Goal: Task Accomplishment & Management: Manage account settings

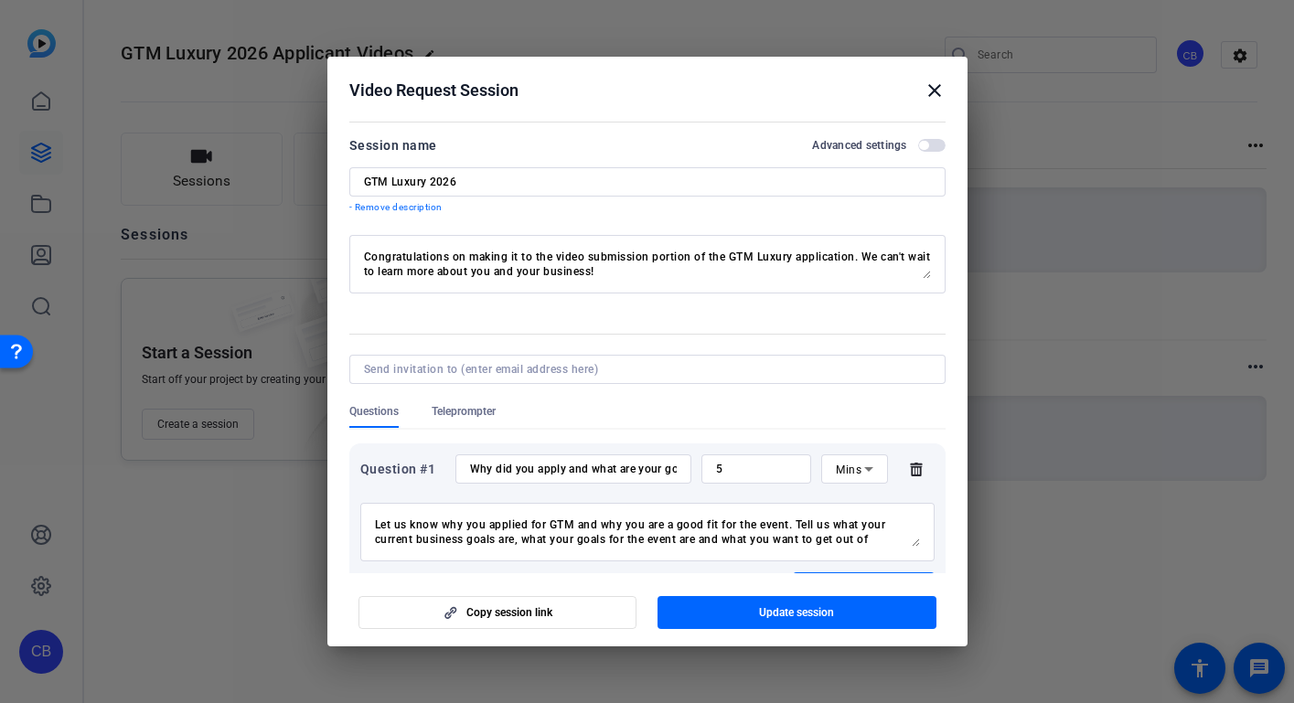
scroll to position [116, 0]
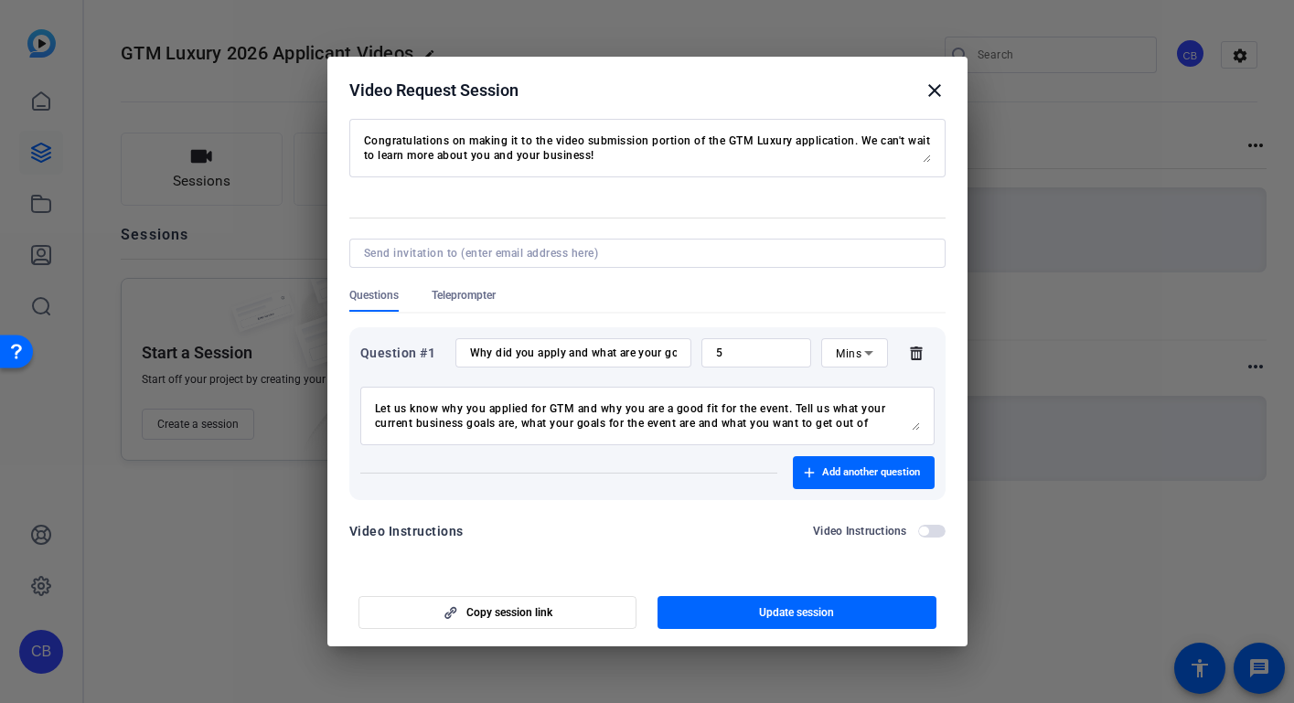
click at [935, 89] on mat-icon "close" at bounding box center [935, 91] width 22 height 22
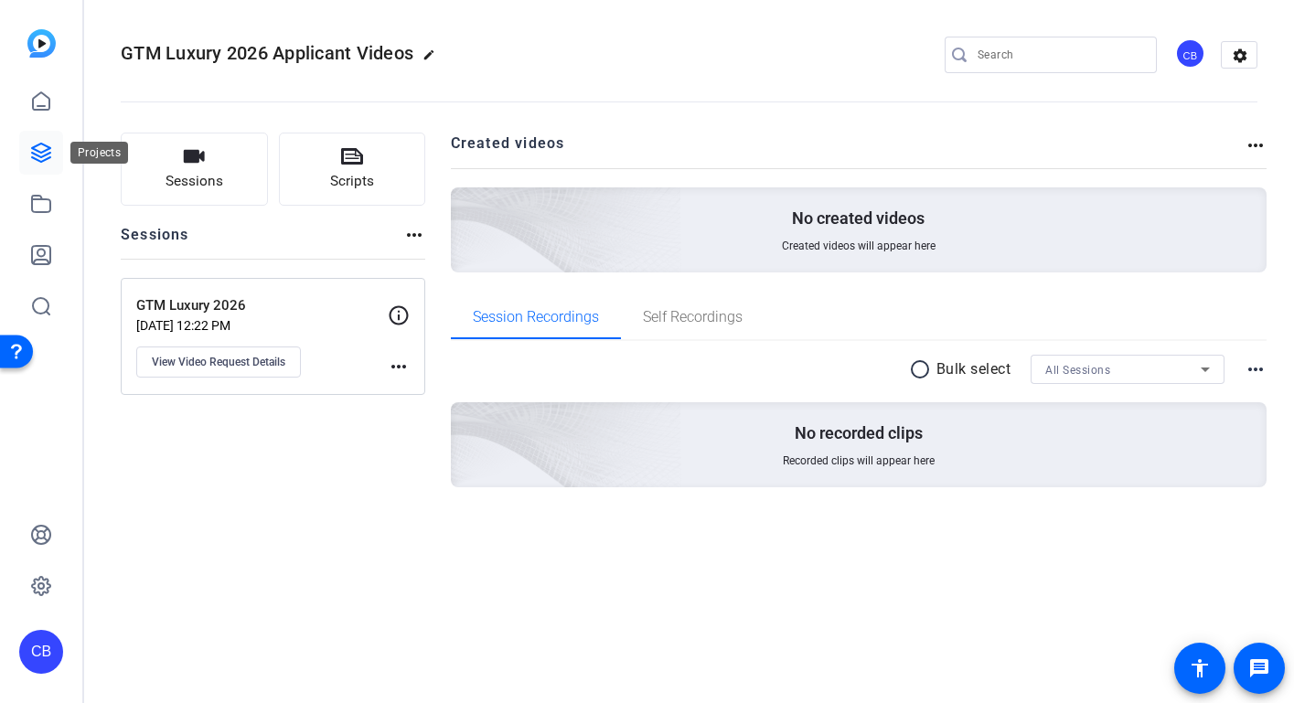
click at [38, 155] on icon at bounding box center [41, 153] width 22 height 22
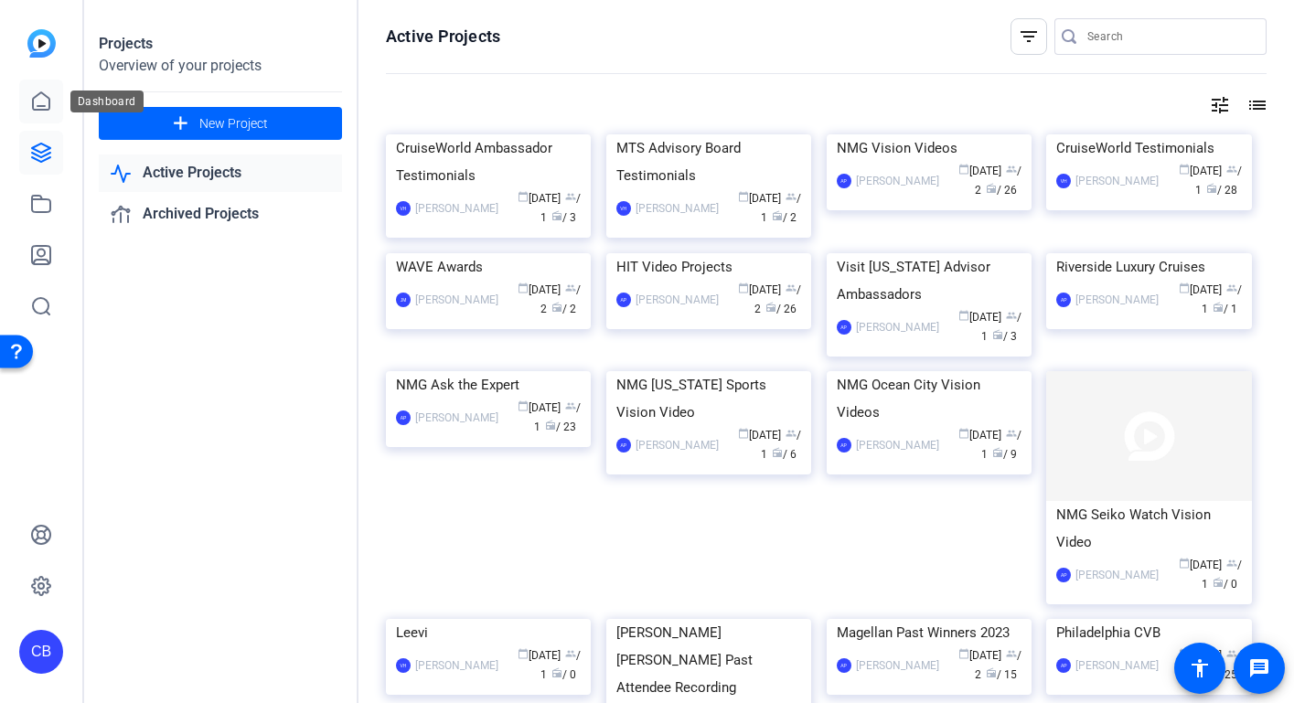
click at [40, 93] on icon at bounding box center [41, 100] width 16 height 17
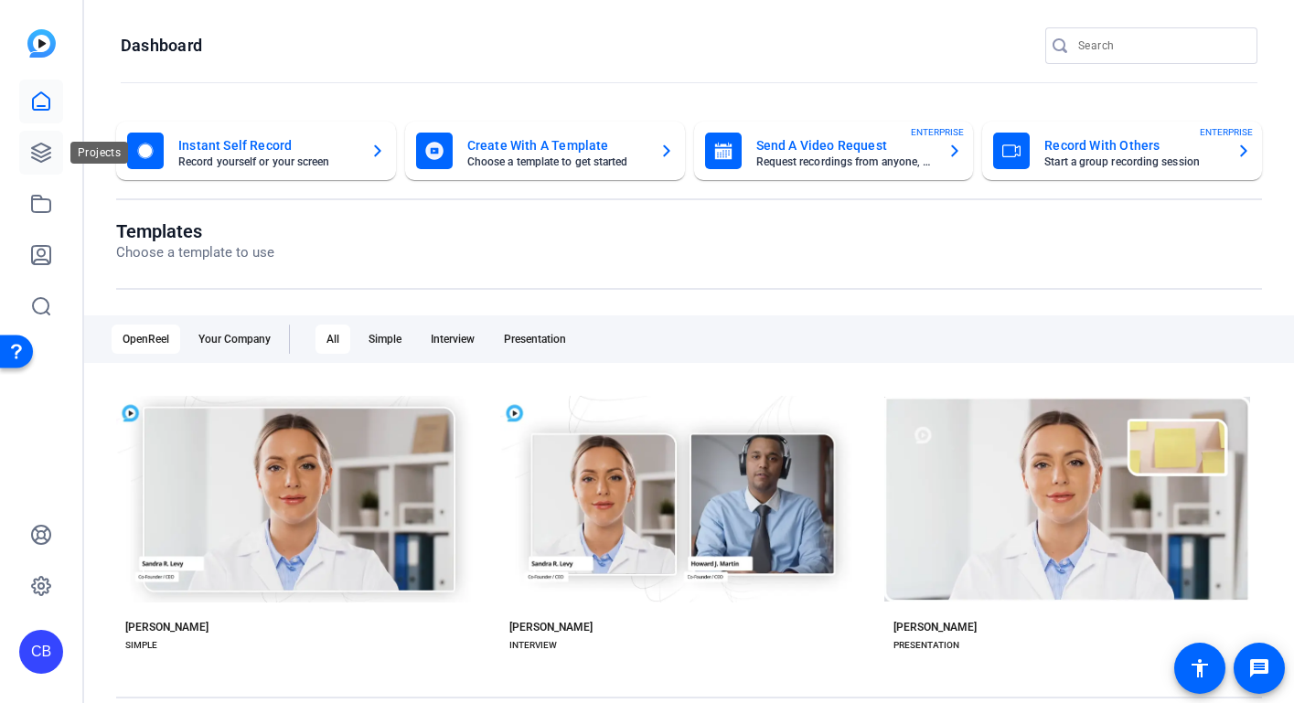
click at [48, 163] on icon at bounding box center [41, 153] width 22 height 22
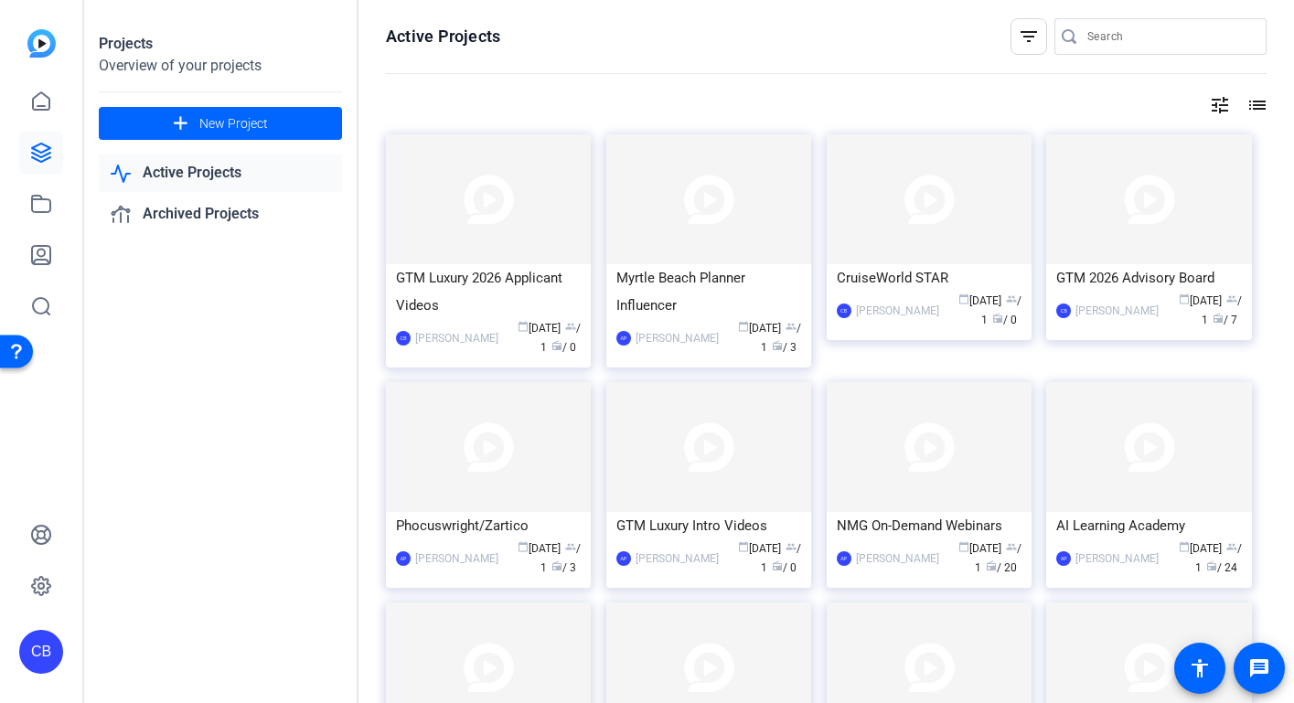
click at [45, 38] on img at bounding box center [41, 43] width 28 height 28
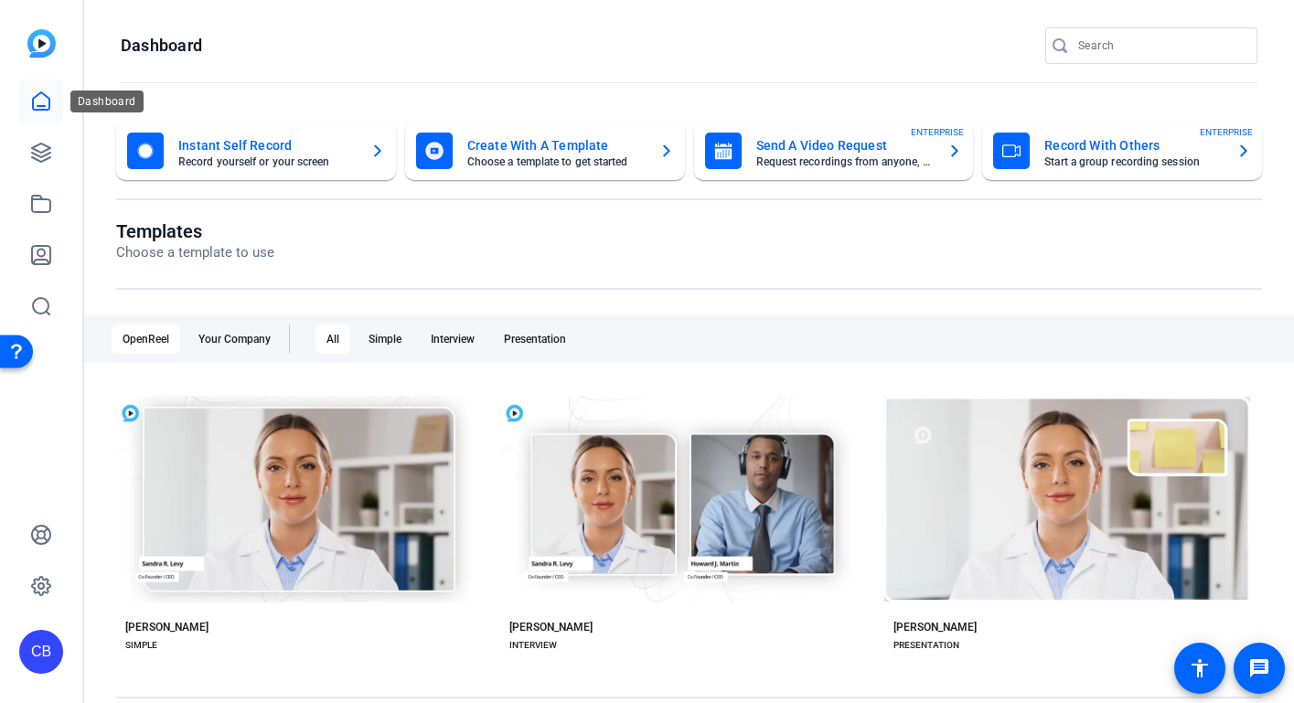
click at [40, 103] on icon at bounding box center [41, 102] width 22 height 22
click at [47, 590] on icon at bounding box center [41, 586] width 18 height 18
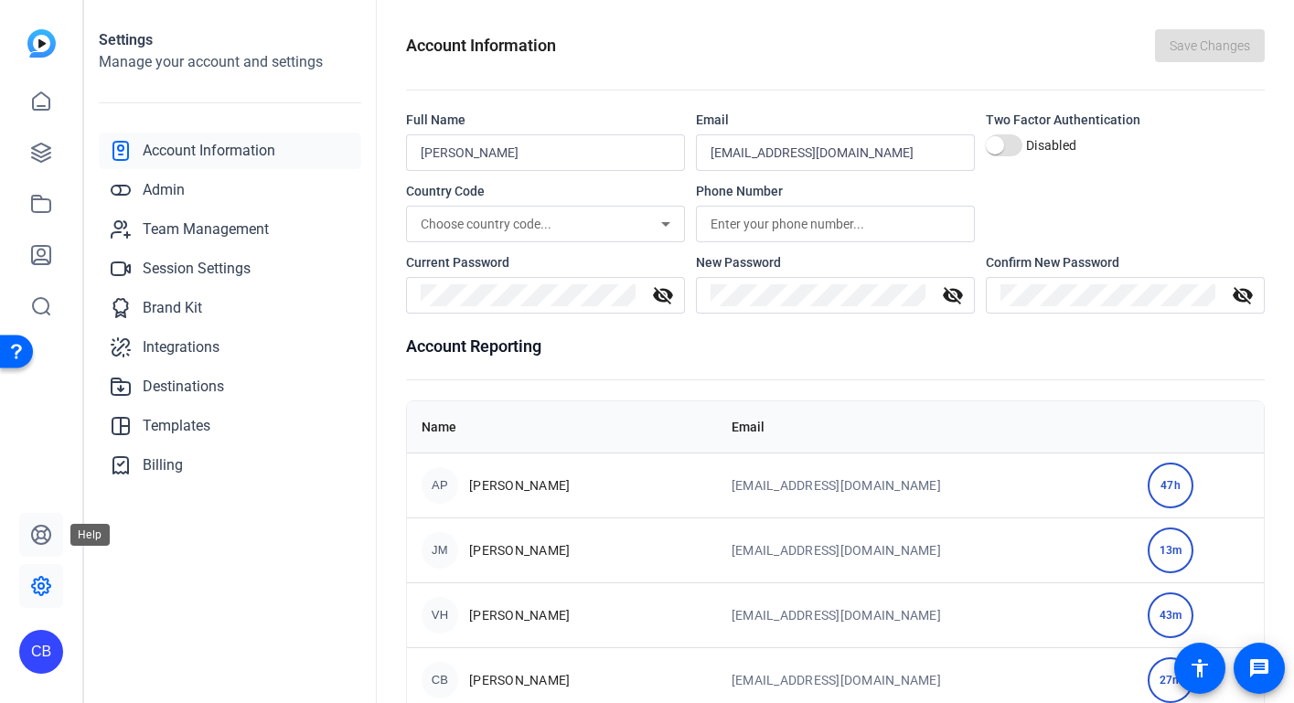
click at [49, 543] on icon at bounding box center [41, 535] width 22 height 22
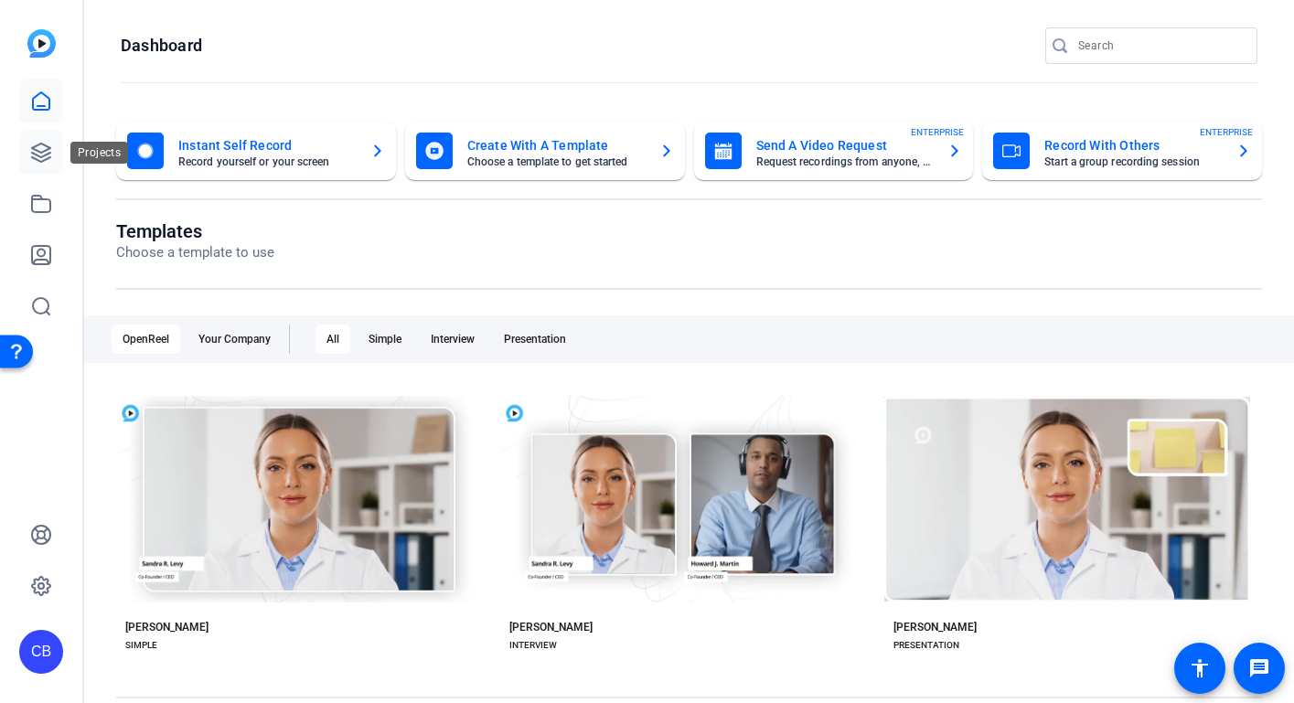
click at [43, 153] on icon at bounding box center [41, 153] width 18 height 18
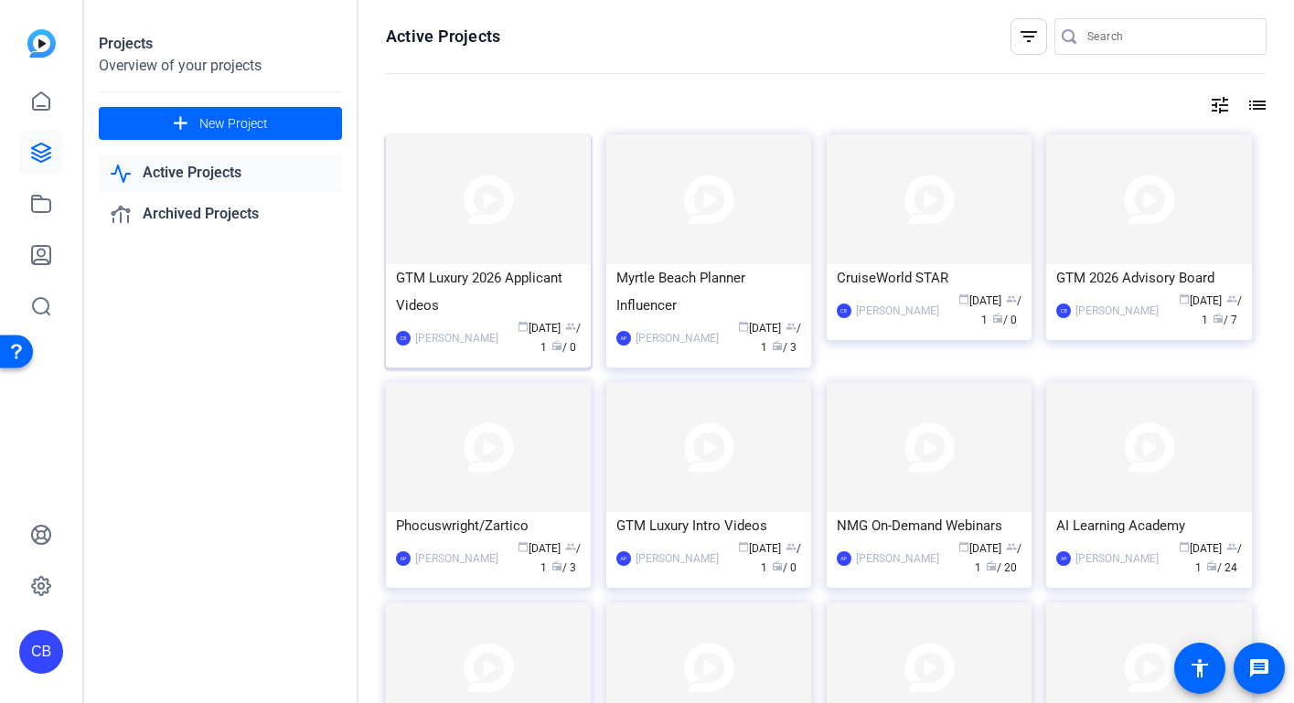
click at [484, 283] on div "GTM Luxury 2026 Applicant Videos" at bounding box center [488, 291] width 185 height 55
click at [1182, 209] on img at bounding box center [1148, 199] width 205 height 130
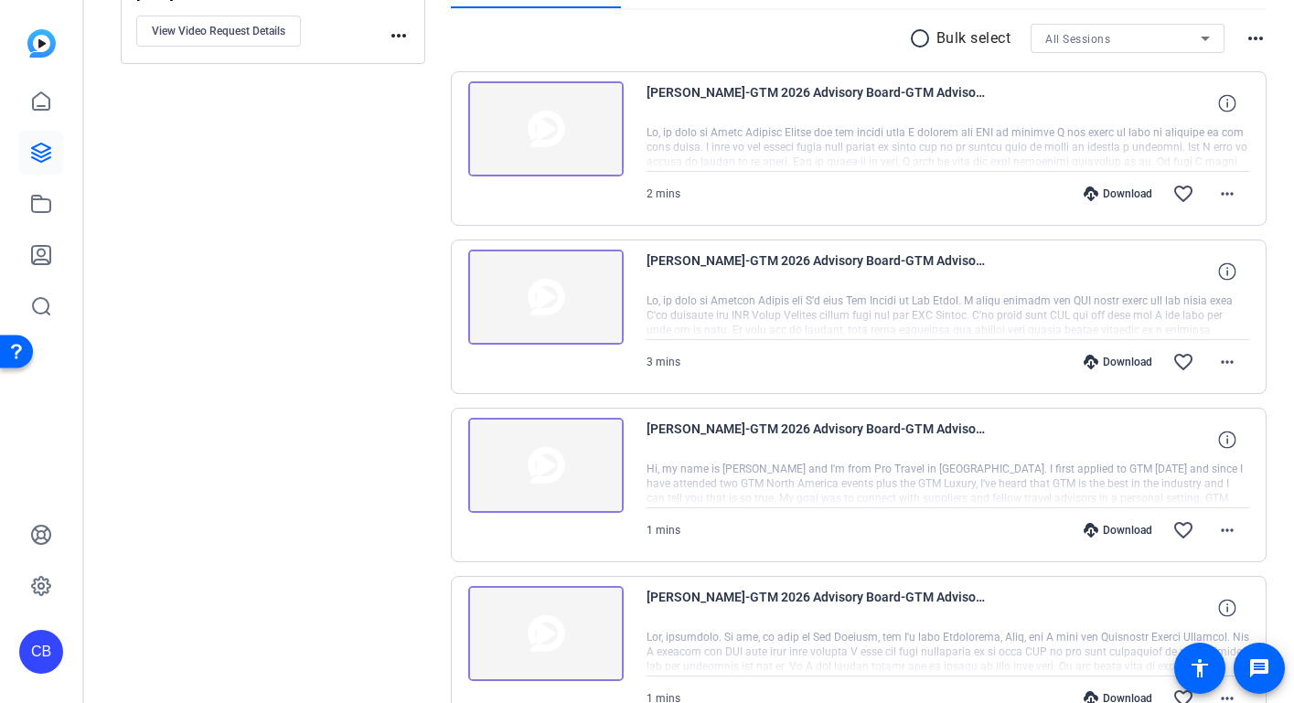
scroll to position [272, 0]
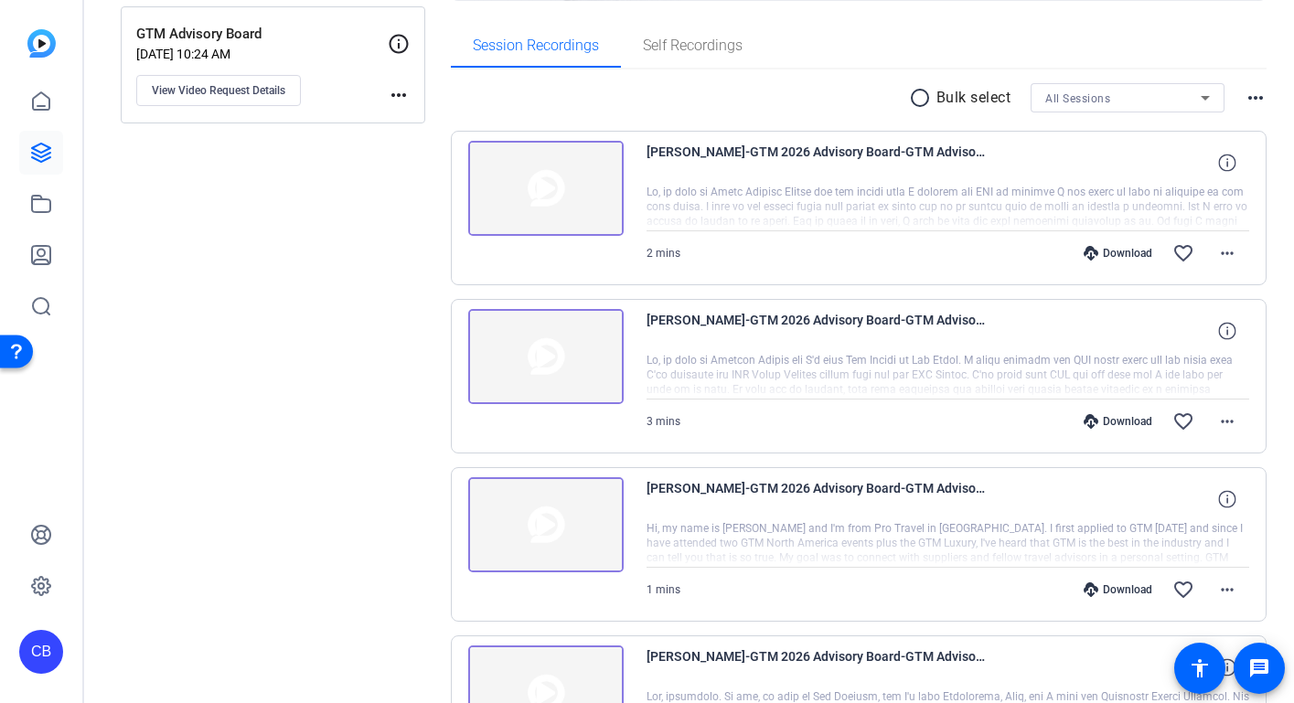
click at [559, 194] on img at bounding box center [545, 188] width 155 height 95
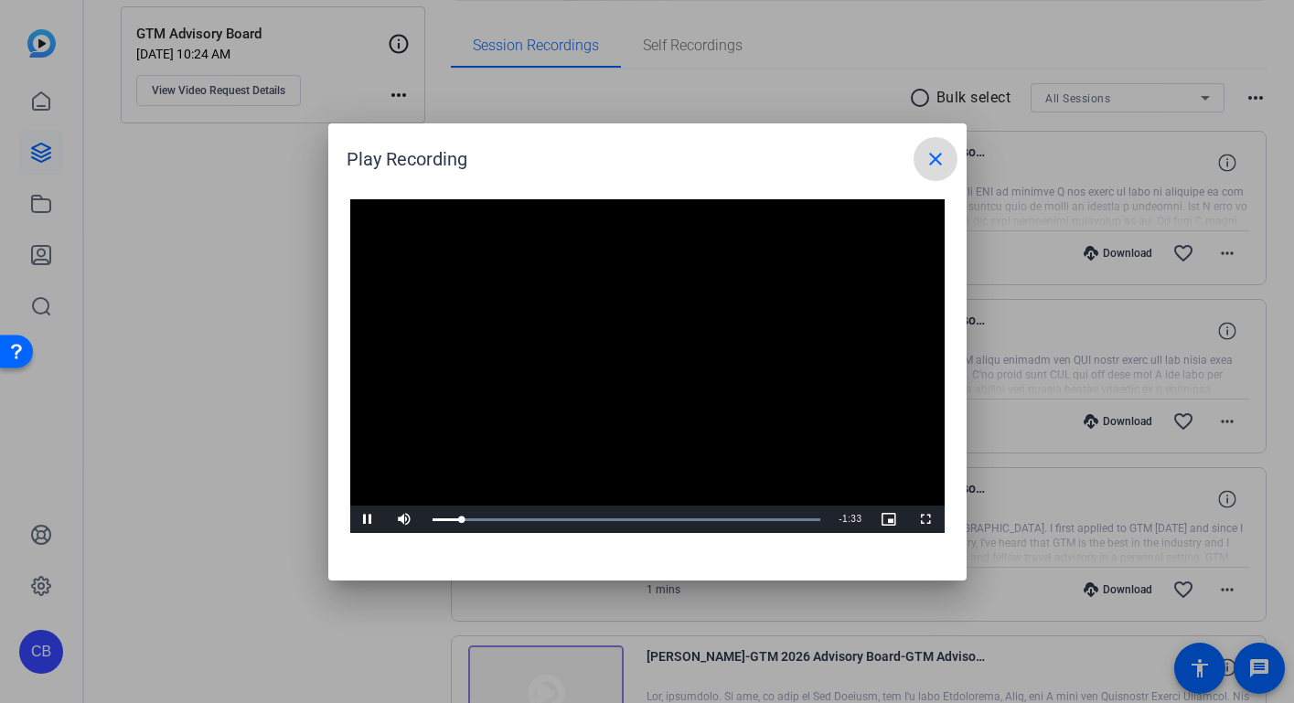
click at [935, 165] on mat-icon "close" at bounding box center [935, 159] width 22 height 22
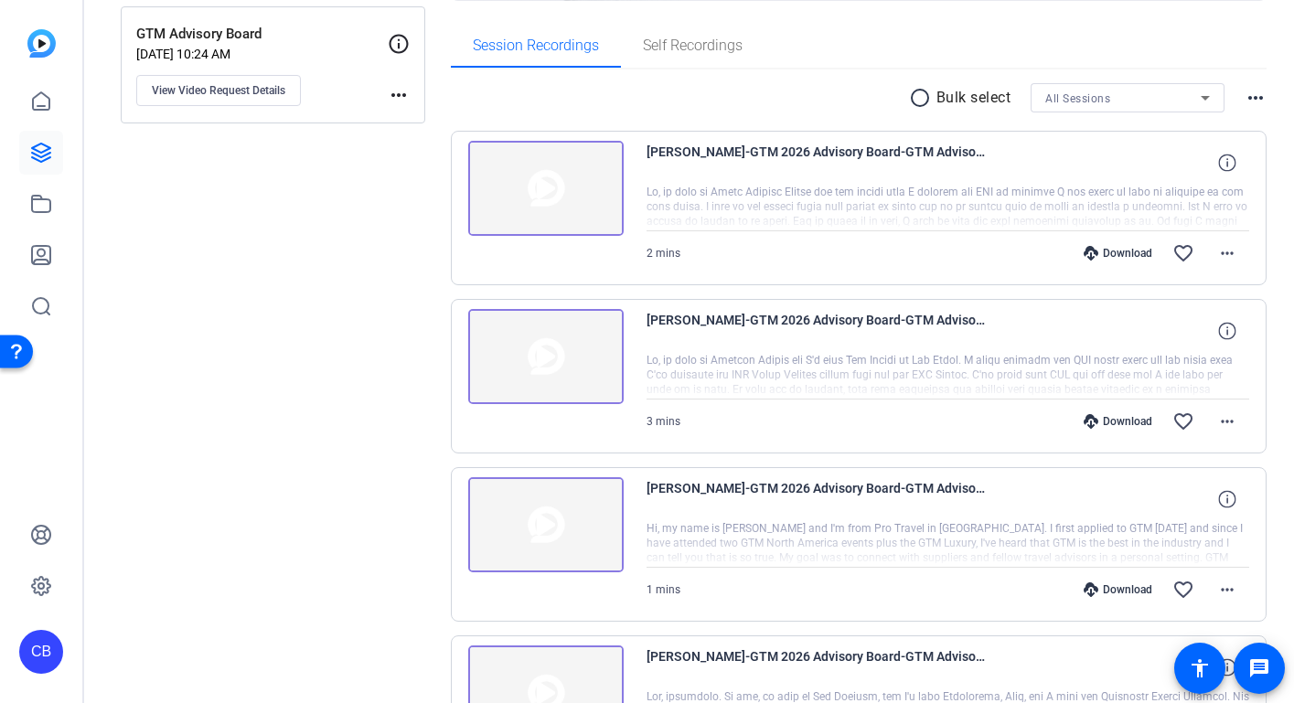
click at [557, 184] on img at bounding box center [545, 188] width 155 height 95
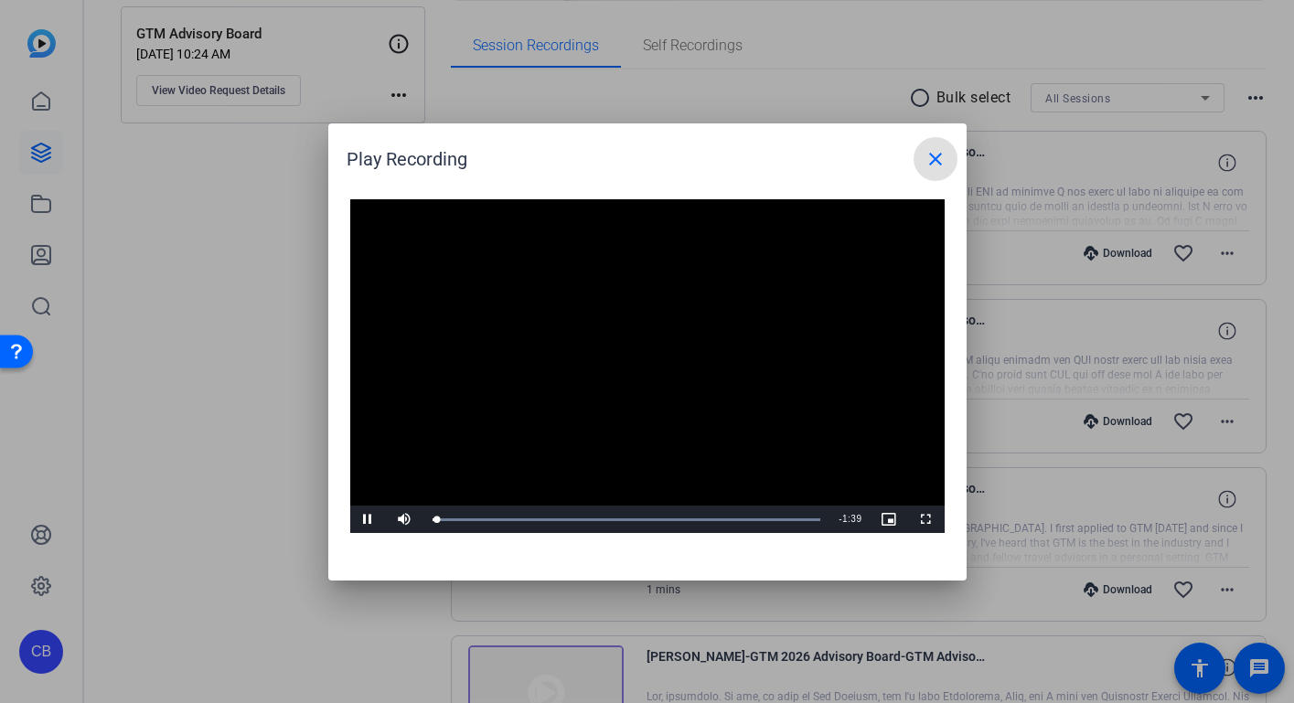
click at [932, 165] on mat-icon "close" at bounding box center [935, 159] width 22 height 22
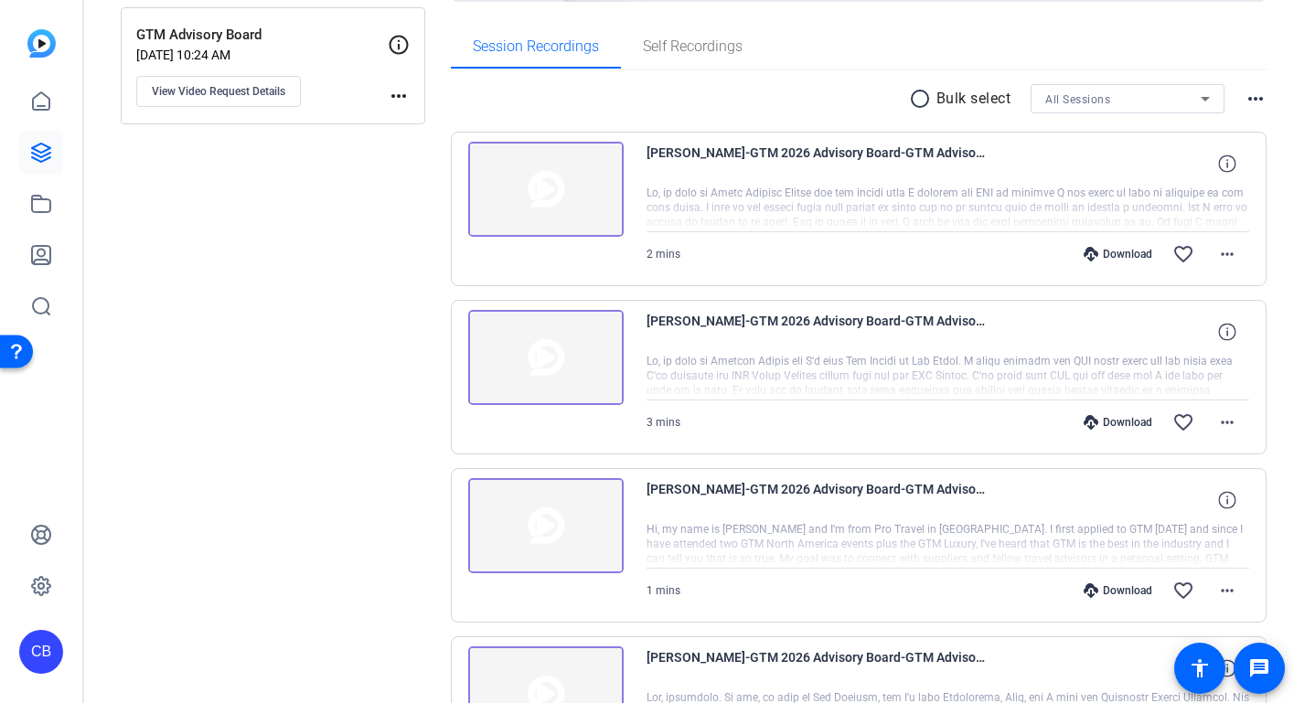
scroll to position [275, 0]
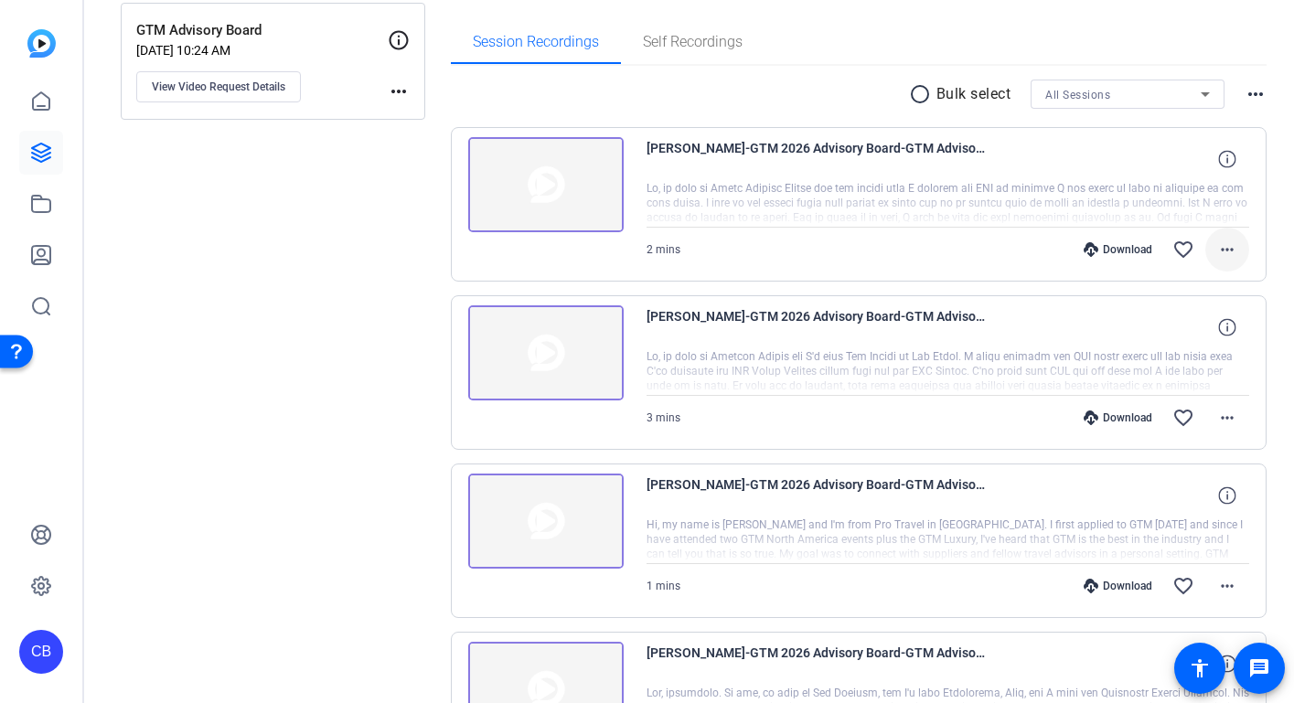
click at [1218, 247] on mat-icon "more_horiz" at bounding box center [1227, 250] width 22 height 22
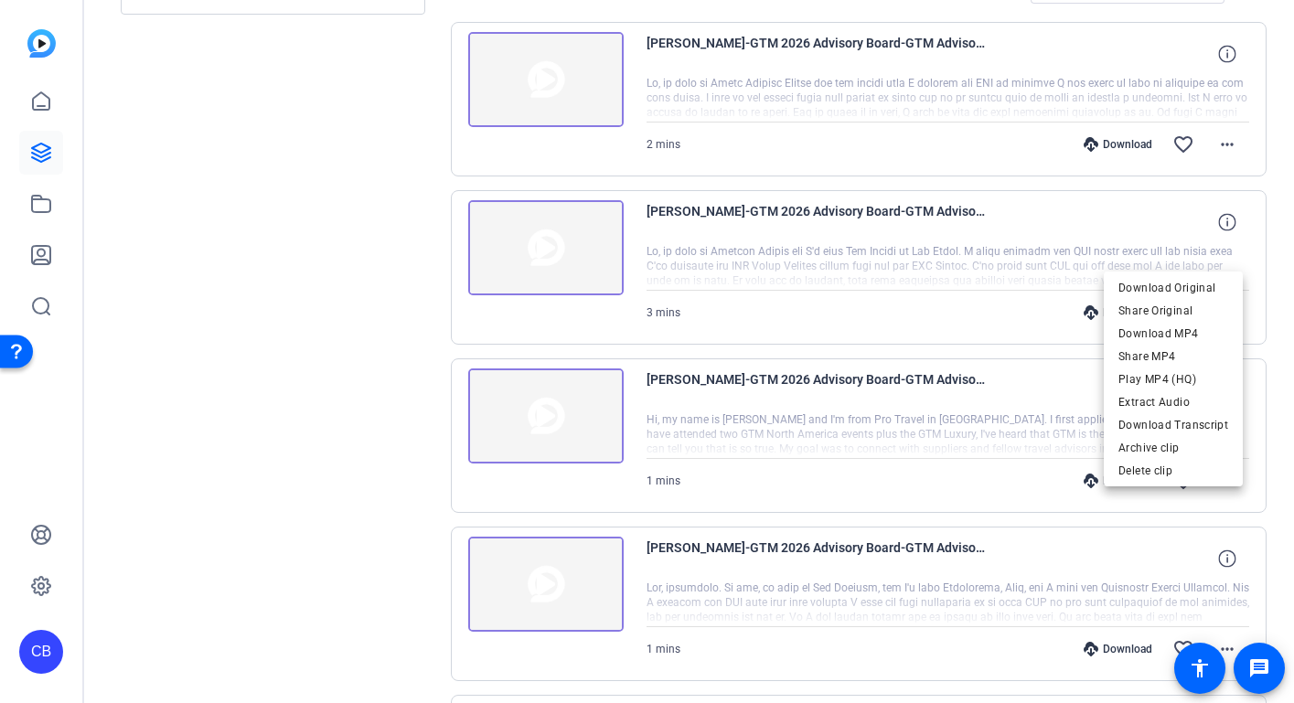
scroll to position [380, 0]
click at [1276, 137] on div at bounding box center [647, 351] width 1294 height 703
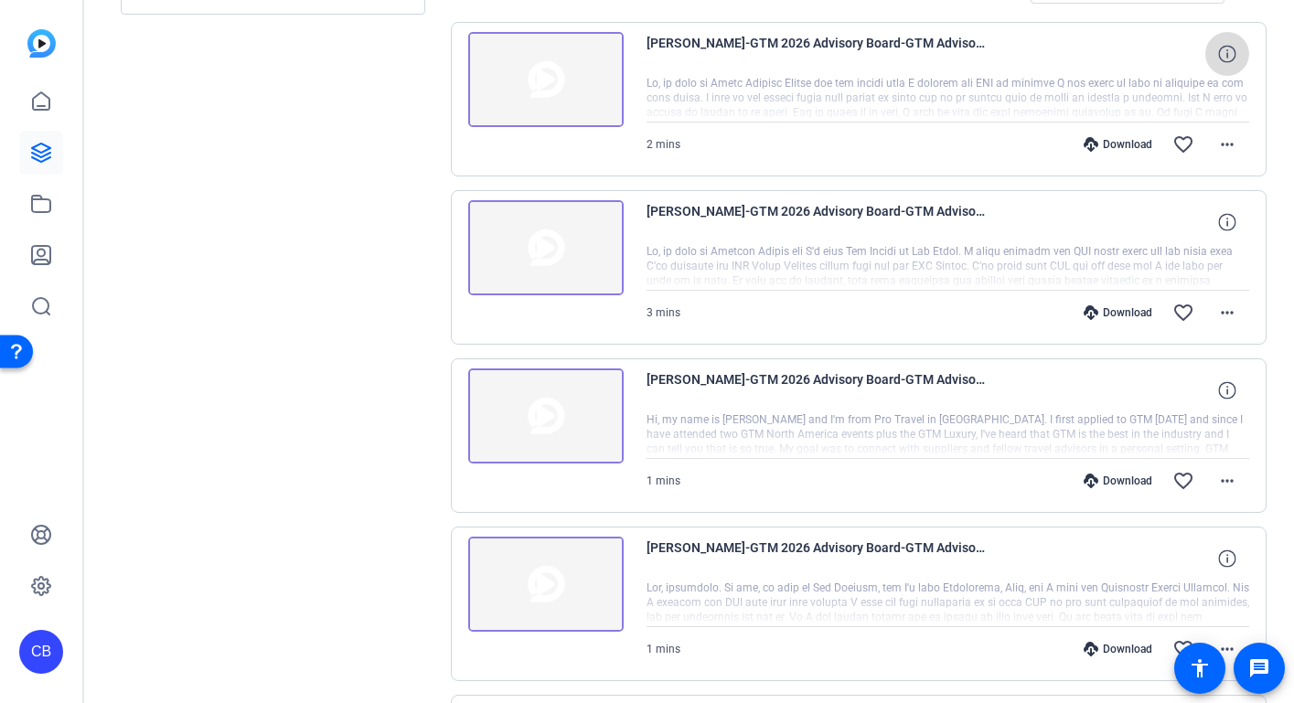
click at [1218, 51] on icon at bounding box center [1226, 53] width 17 height 17
click at [1216, 51] on mat-icon "close" at bounding box center [1227, 54] width 22 height 23
click at [949, 91] on div at bounding box center [947, 99] width 603 height 46
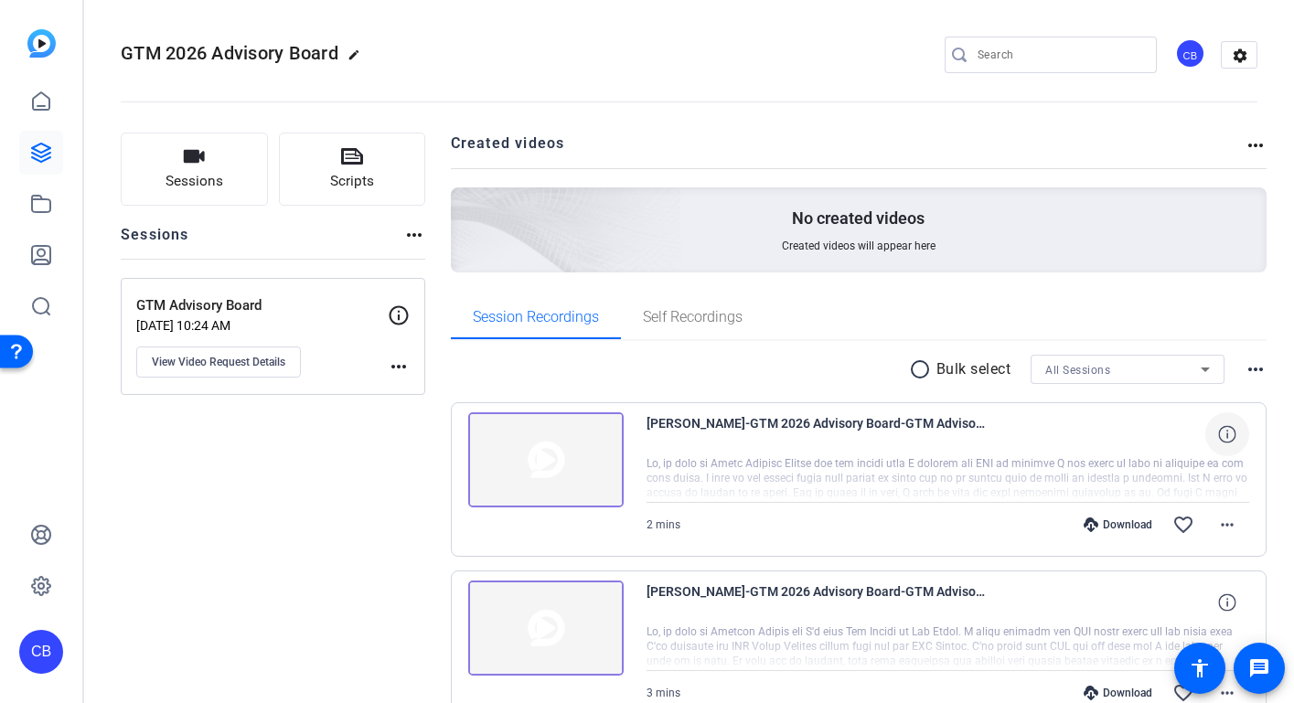
scroll to position [0, 0]
click at [402, 368] on mat-icon "more_horiz" at bounding box center [399, 367] width 22 height 22
click at [258, 359] on div at bounding box center [647, 351] width 1294 height 703
click at [258, 359] on span "View Video Request Details" at bounding box center [219, 362] width 134 height 15
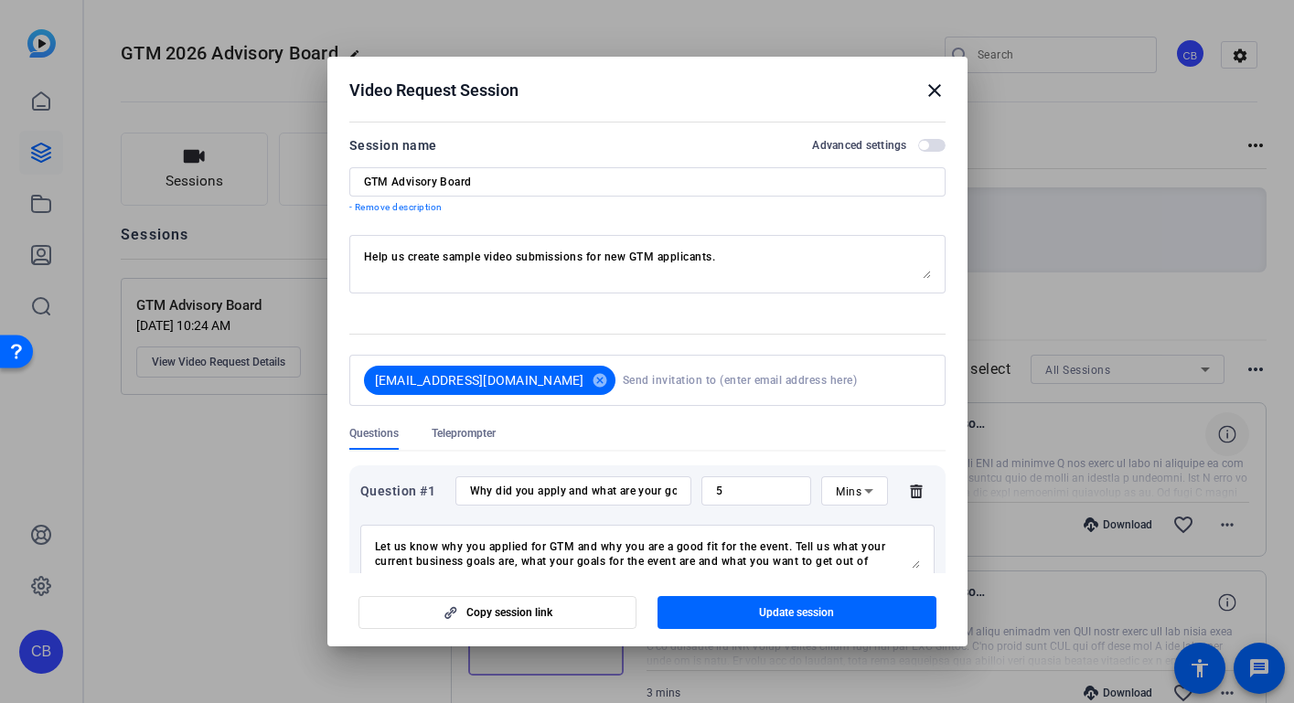
scroll to position [5, 0]
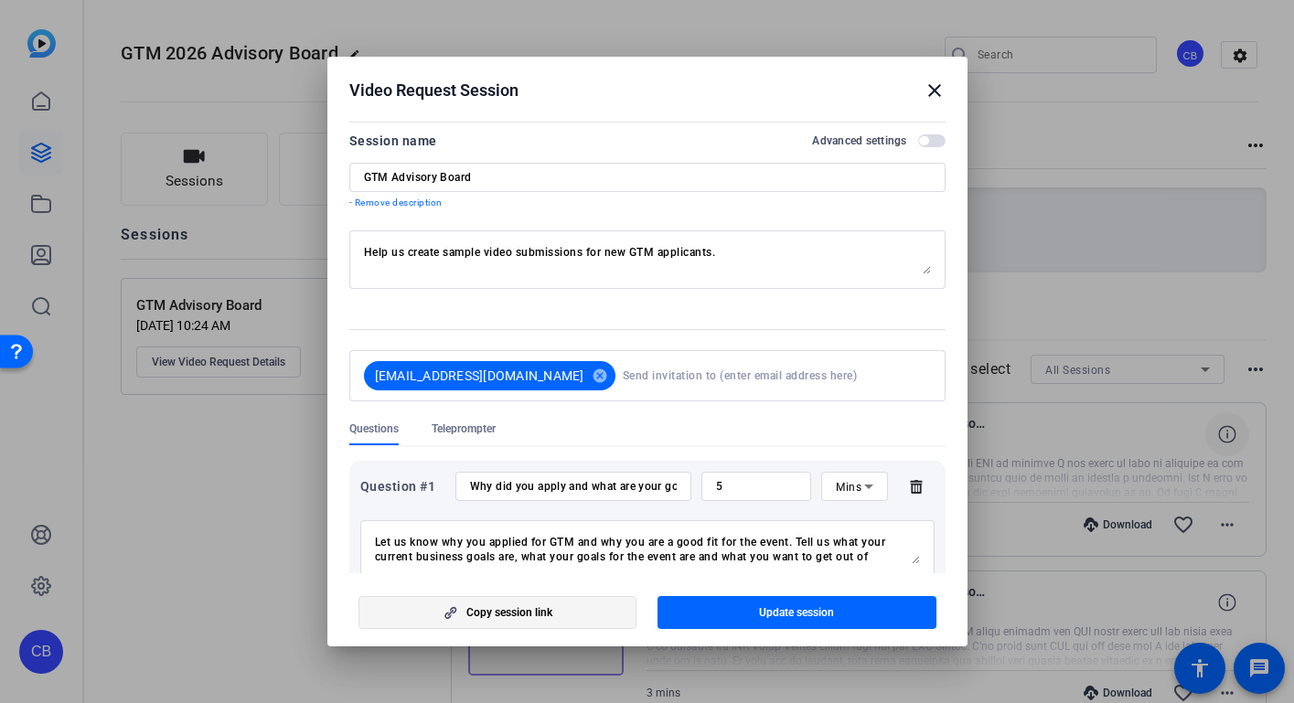
click at [534, 616] on span "Copy session link" at bounding box center [509, 612] width 86 height 15
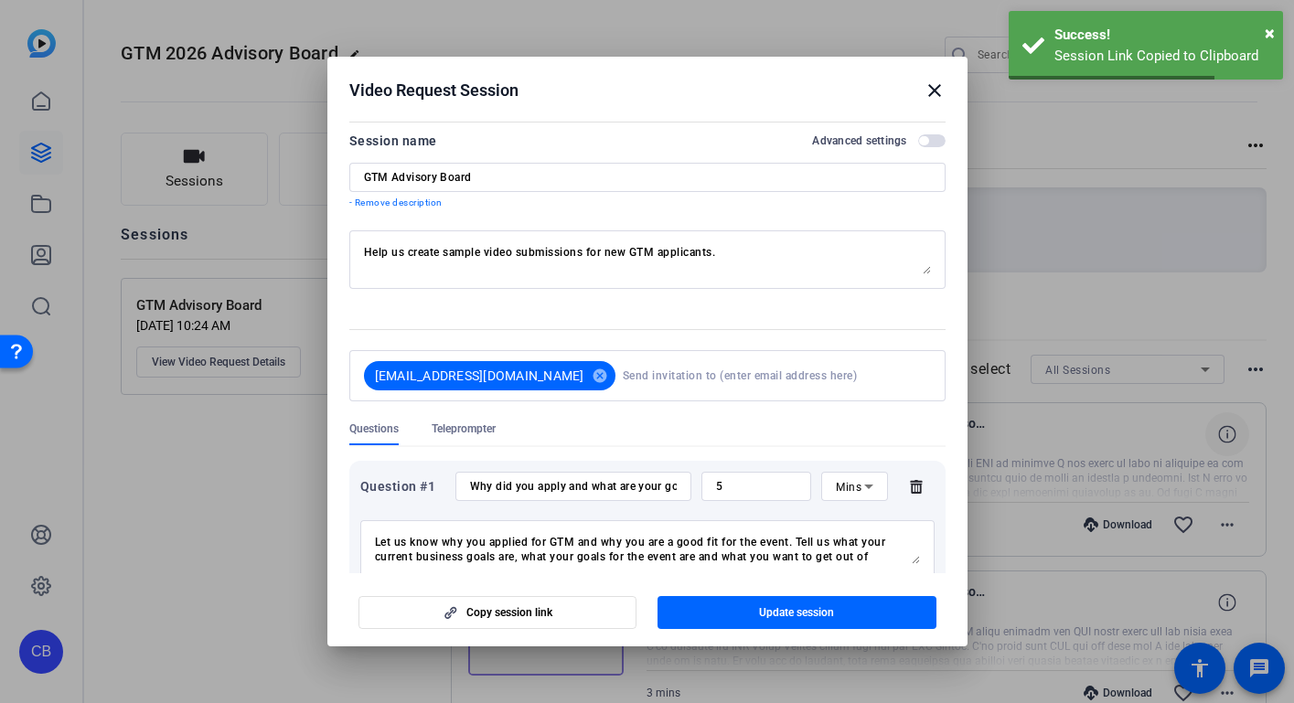
click at [934, 87] on mat-icon "close" at bounding box center [935, 91] width 22 height 22
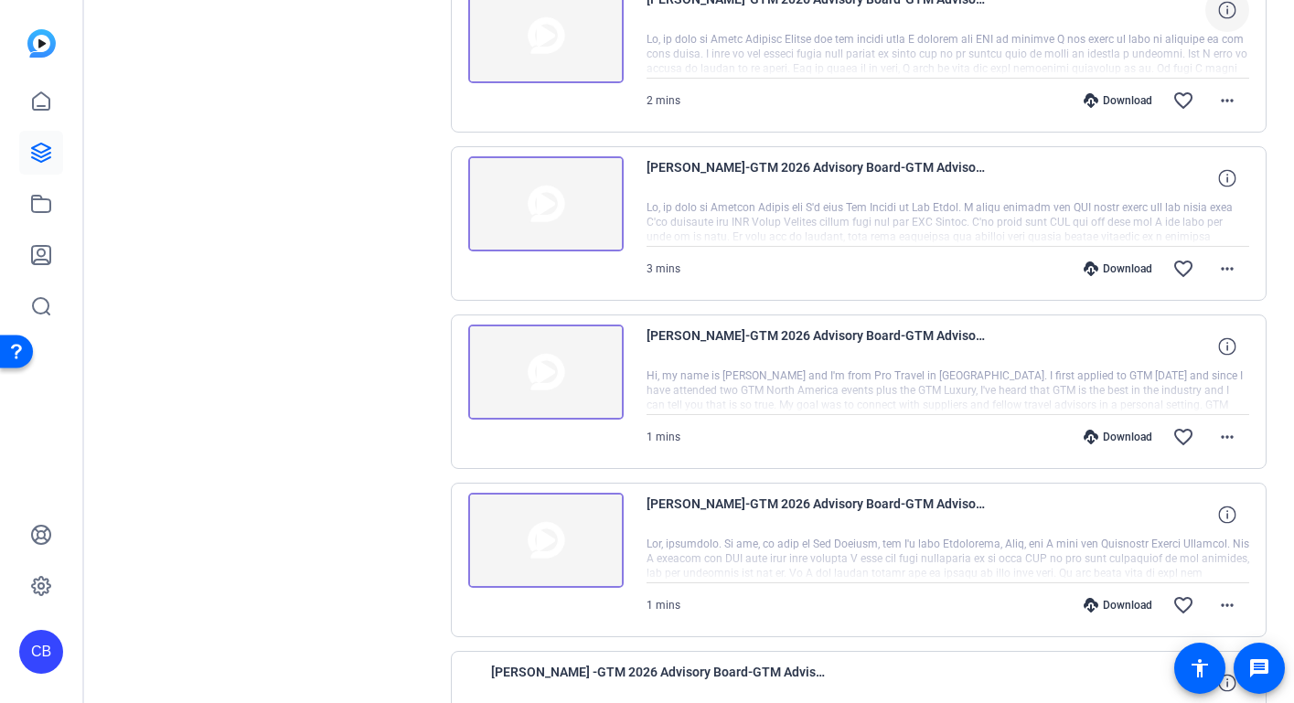
scroll to position [481, 0]
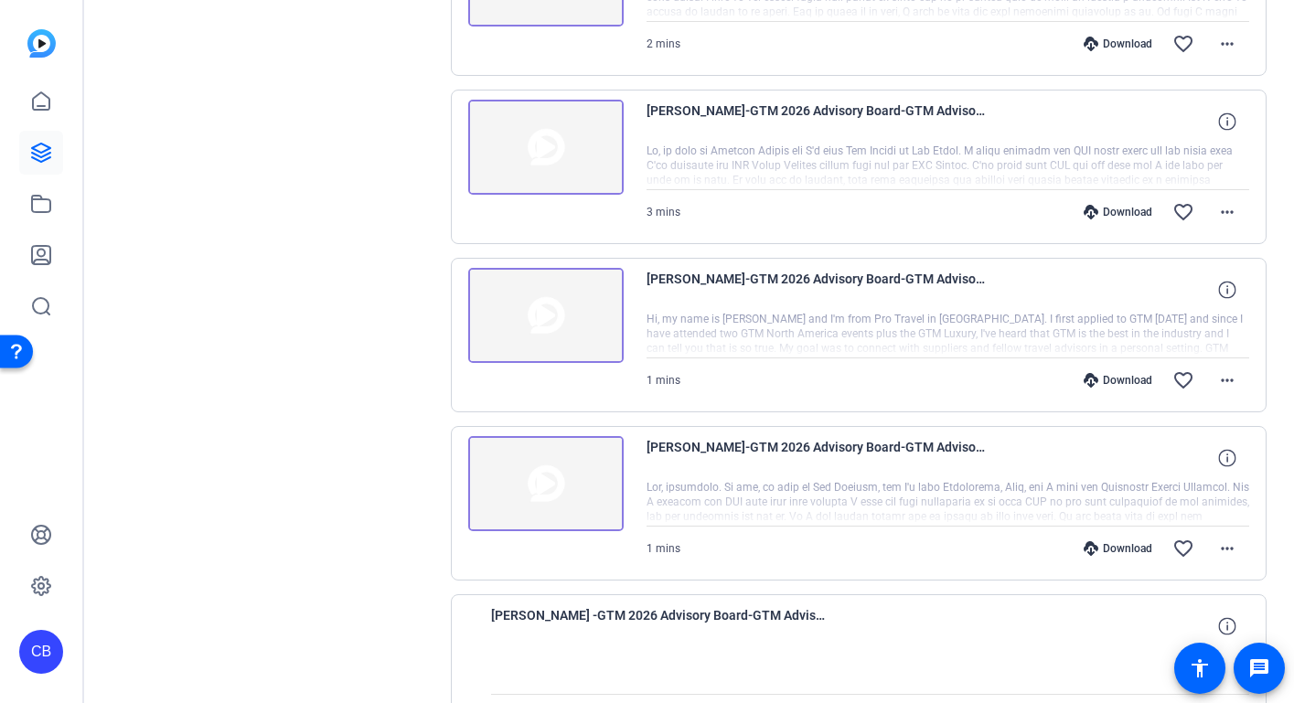
click at [540, 484] on img at bounding box center [545, 483] width 155 height 95
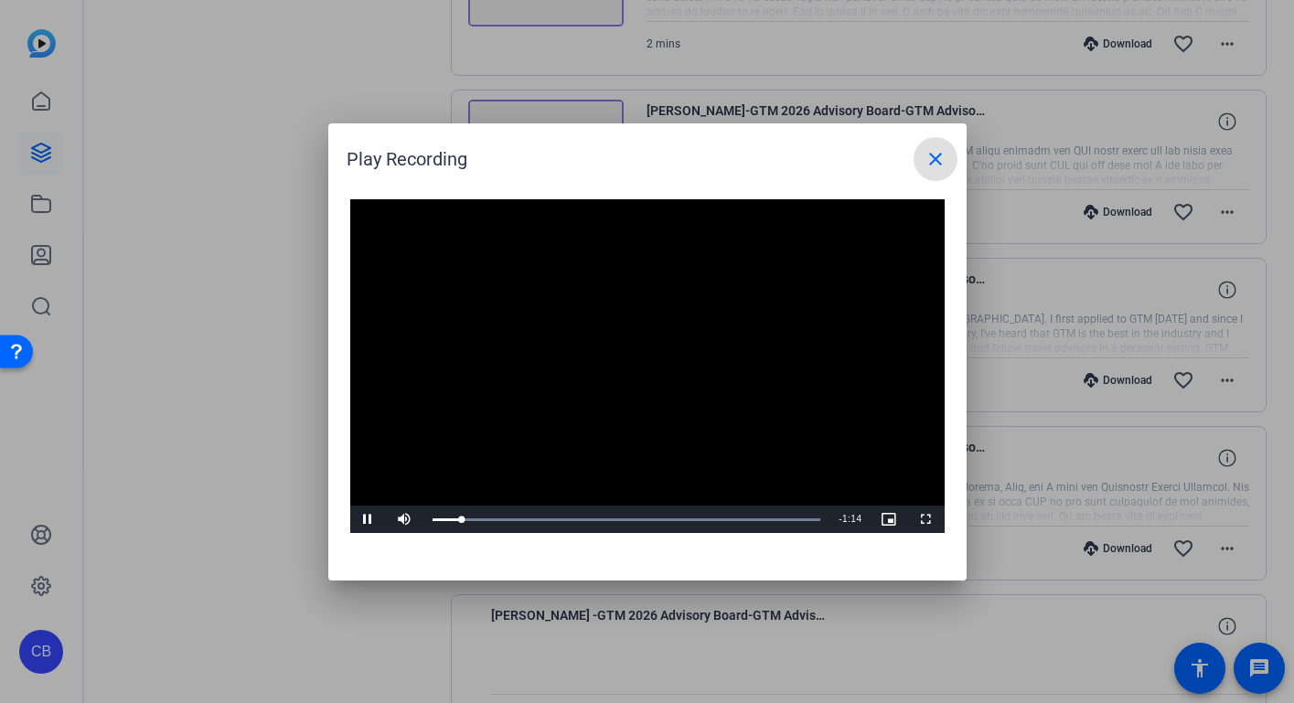
click at [929, 163] on mat-icon "close" at bounding box center [935, 159] width 22 height 22
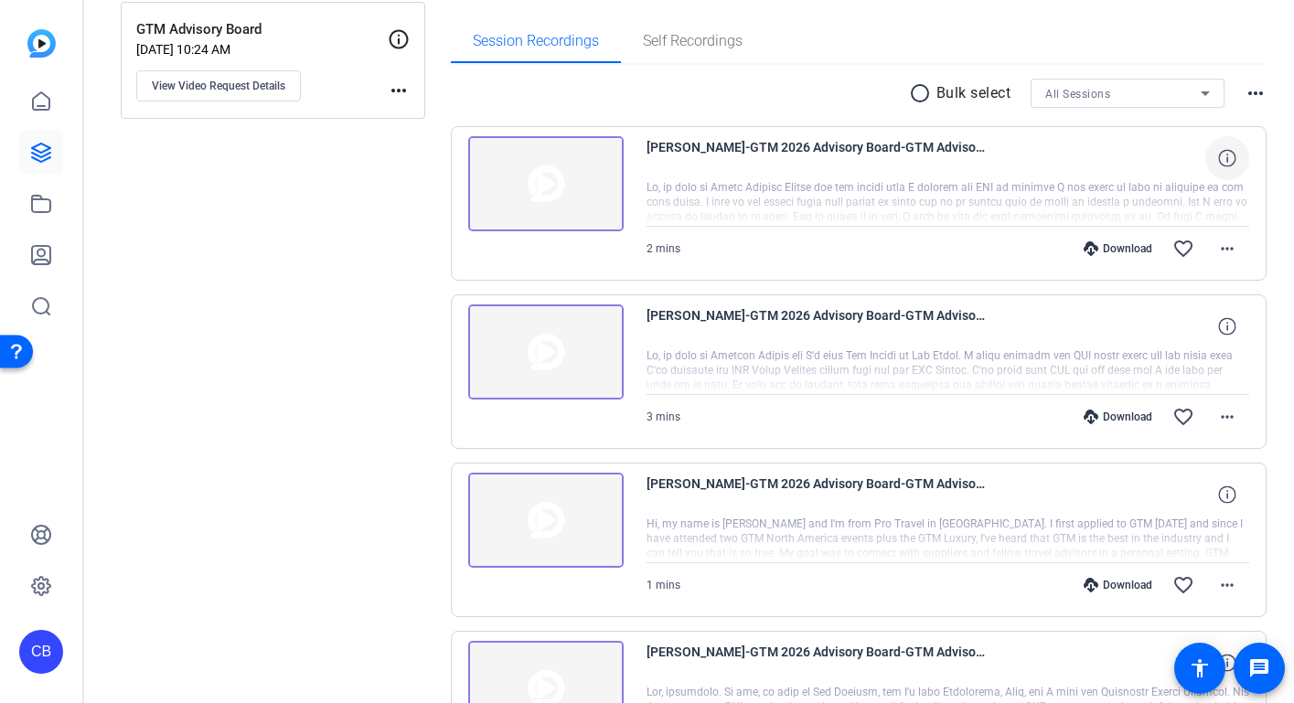
scroll to position [296, 0]
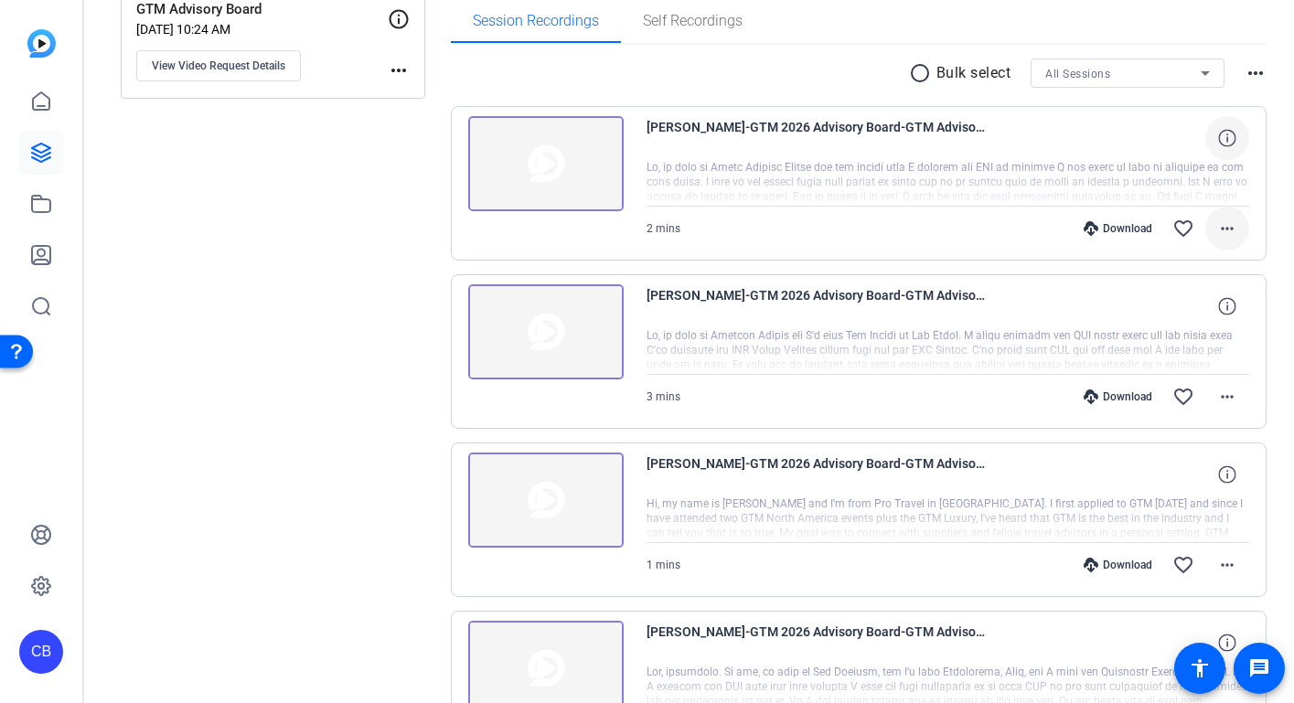
click at [1222, 230] on mat-icon "more_horiz" at bounding box center [1227, 229] width 22 height 22
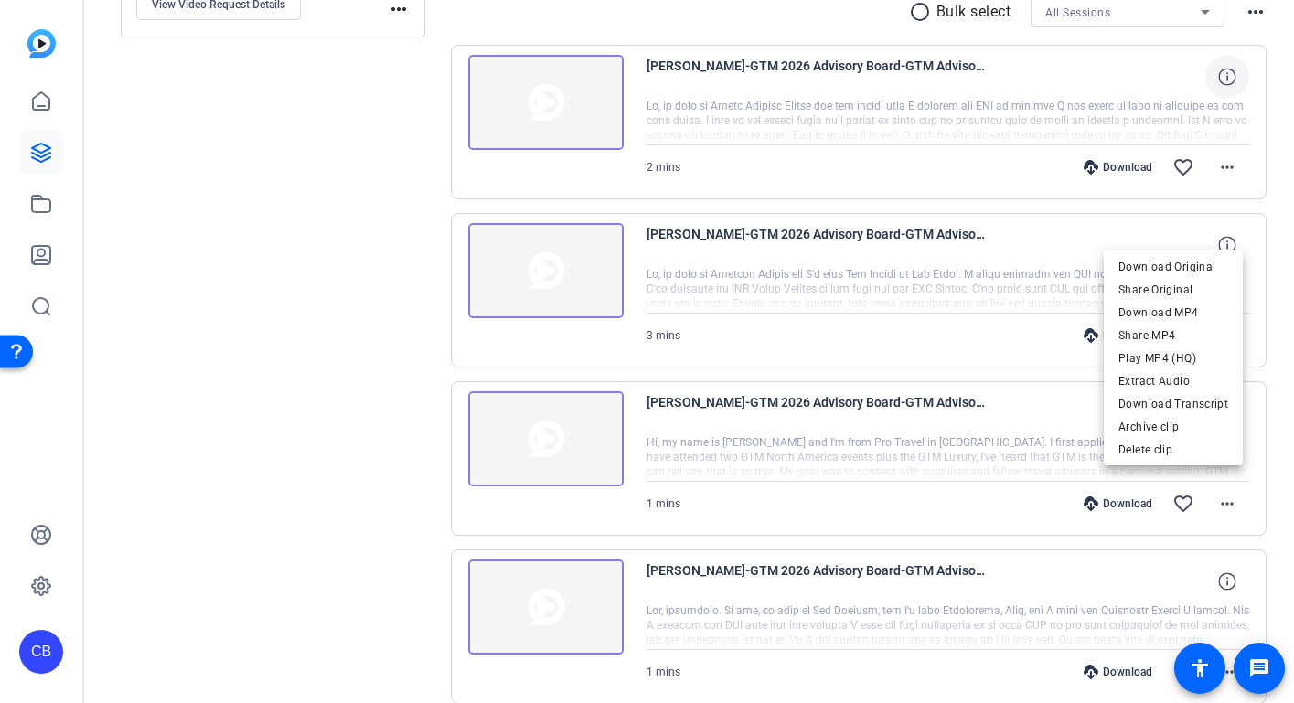
scroll to position [388, 0]
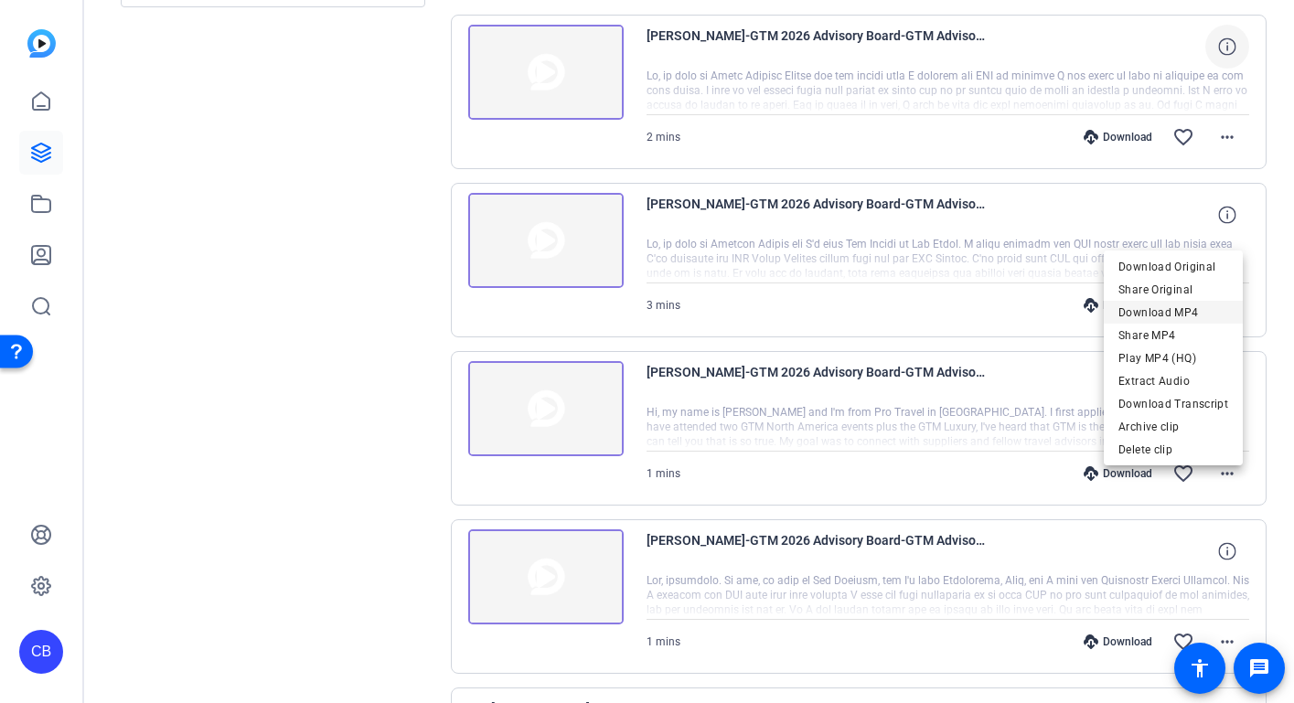
click at [1142, 429] on span "Archive clip" at bounding box center [1173, 427] width 110 height 22
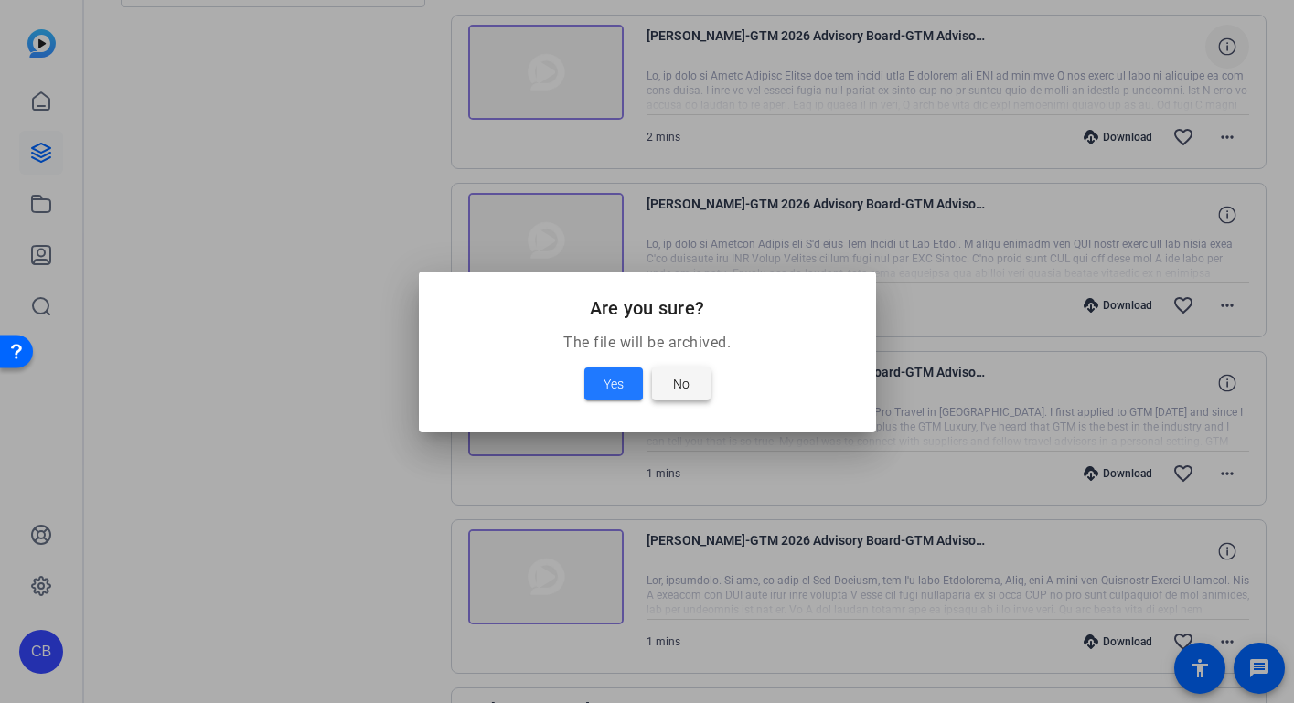
click at [677, 389] on span "No" at bounding box center [681, 384] width 16 height 22
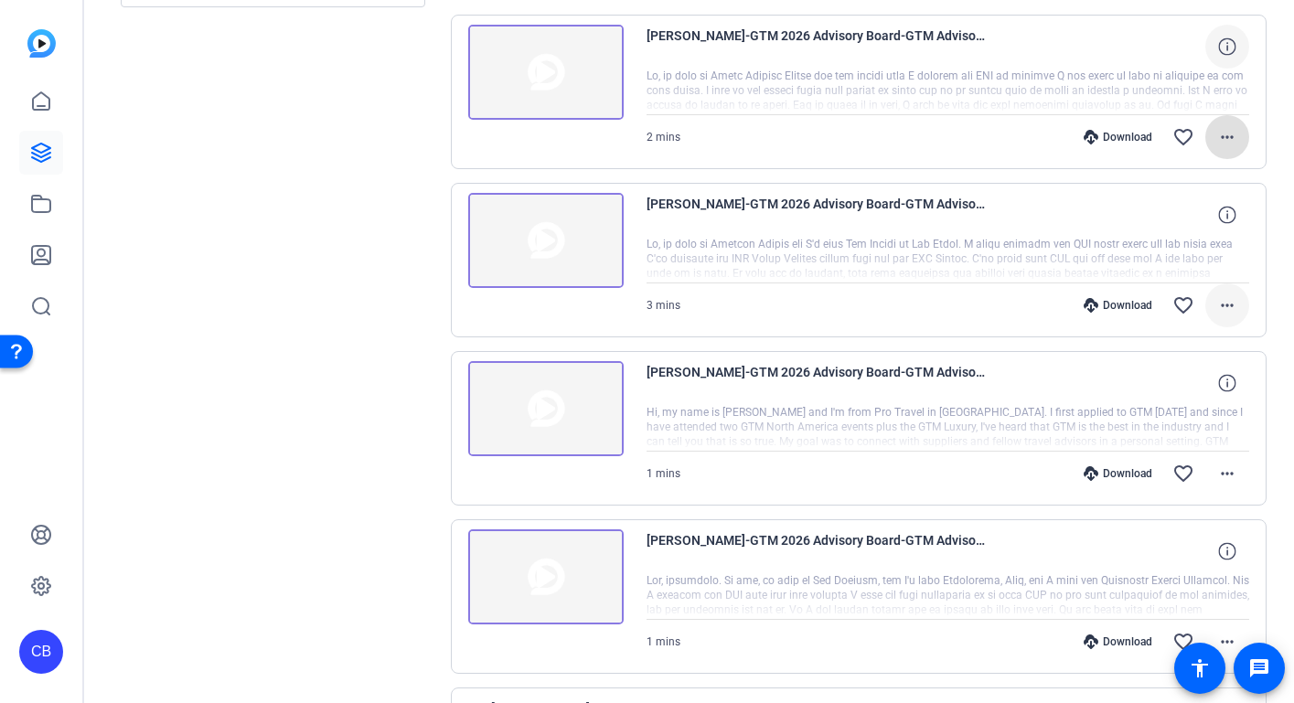
click at [1229, 304] on mat-icon "more_horiz" at bounding box center [1227, 305] width 22 height 22
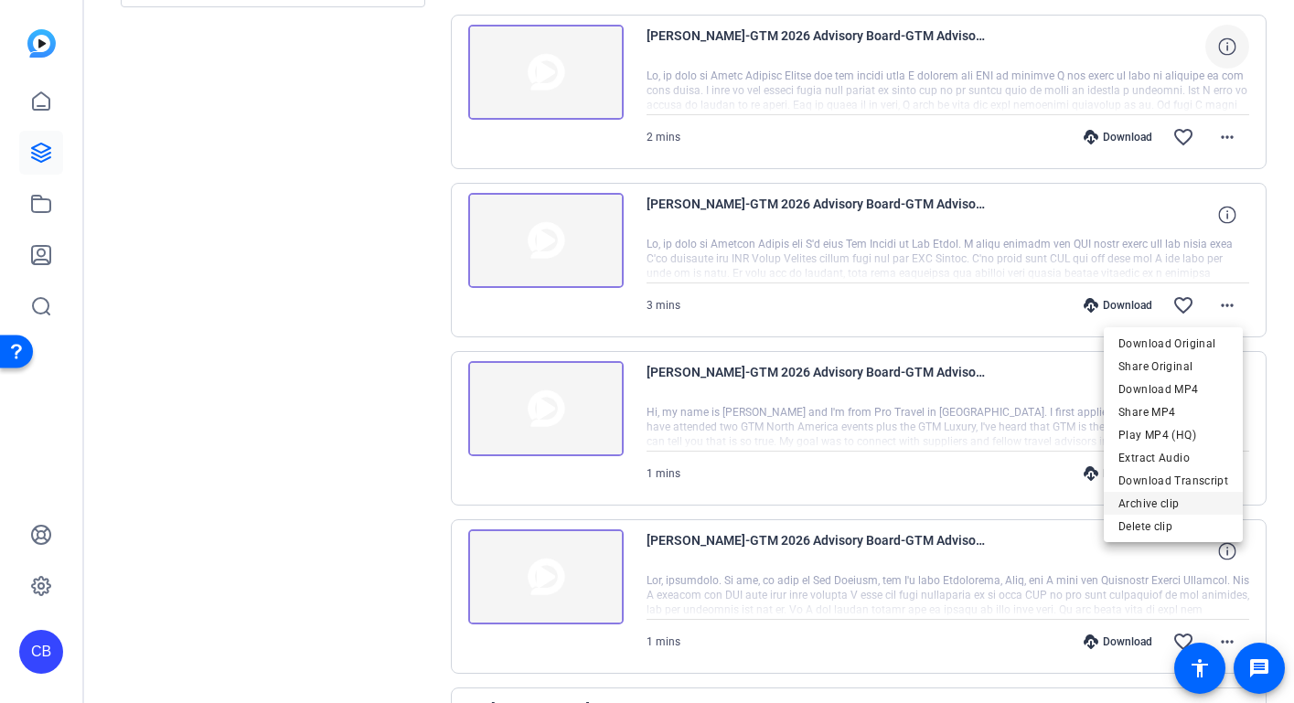
click at [1150, 501] on span "Archive clip" at bounding box center [1173, 504] width 110 height 22
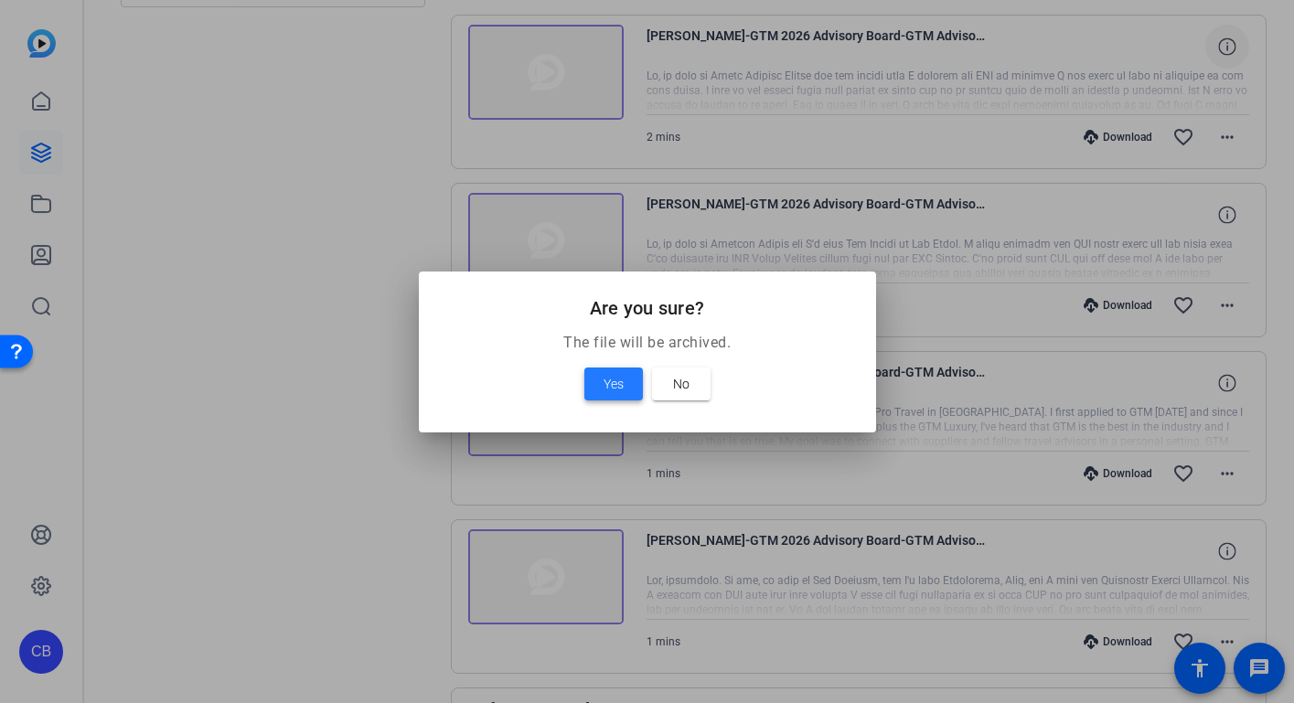
click at [615, 386] on span "Yes" at bounding box center [613, 384] width 20 height 22
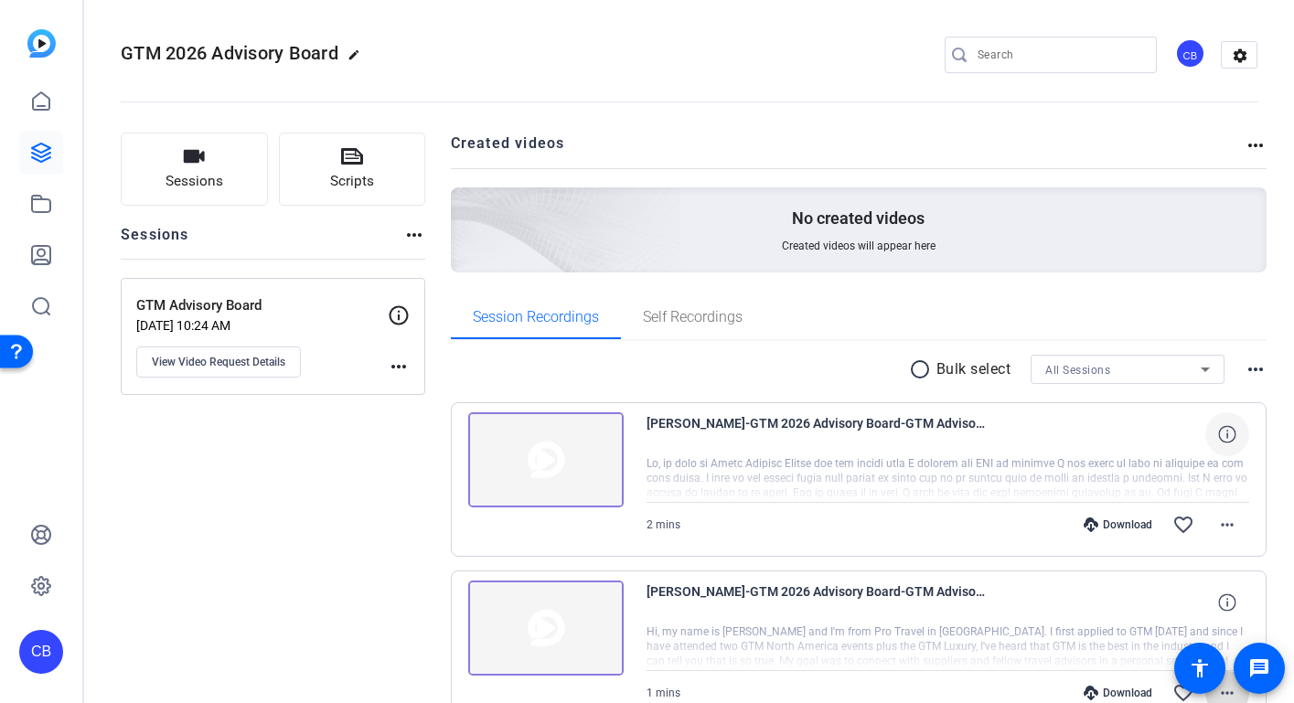
scroll to position [0, 0]
click at [401, 364] on mat-icon "more_horiz" at bounding box center [399, 367] width 22 height 22
click at [304, 489] on div at bounding box center [647, 351] width 1294 height 703
click at [417, 233] on mat-icon "more_horiz" at bounding box center [414, 235] width 22 height 22
click at [443, 263] on span "View Archived Sessions" at bounding box center [479, 262] width 123 height 22
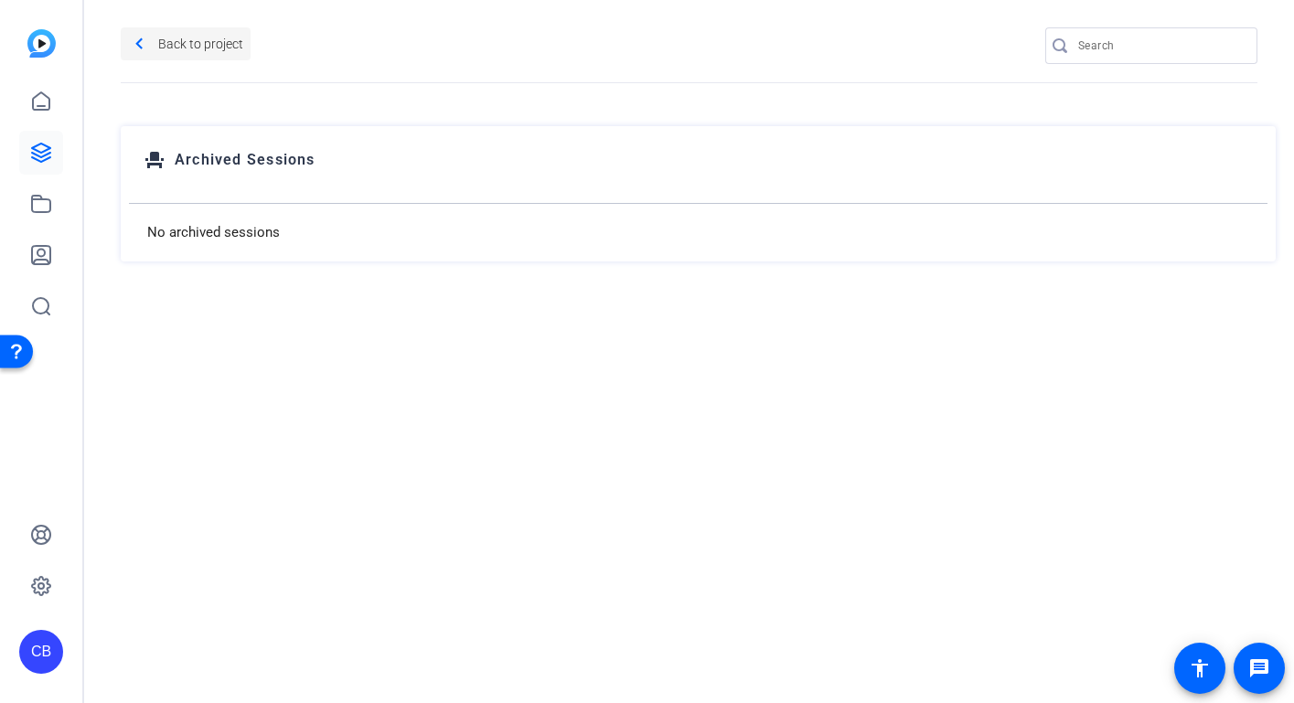
click at [148, 45] on mat-icon "navigate_before" at bounding box center [139, 44] width 23 height 23
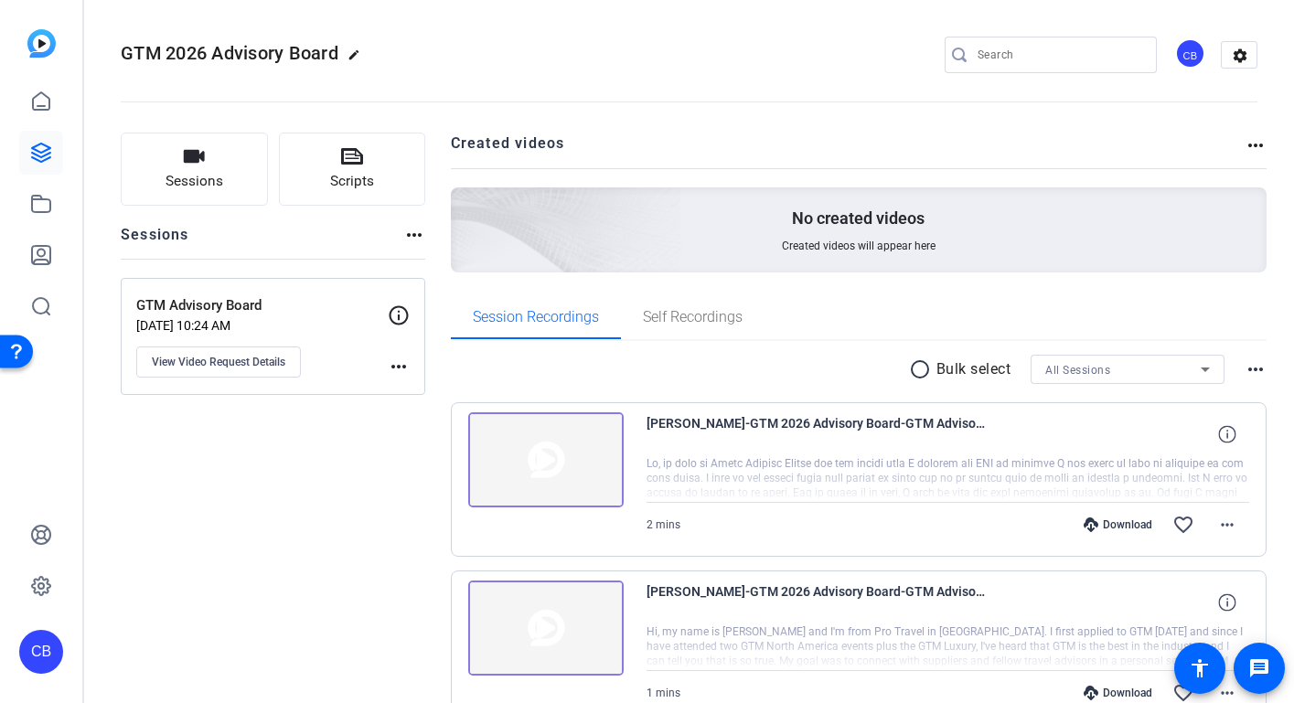
click at [1245, 143] on mat-icon "more_horiz" at bounding box center [1255, 145] width 22 height 22
click at [1188, 174] on span "View Archived Projects" at bounding box center [1186, 172] width 120 height 22
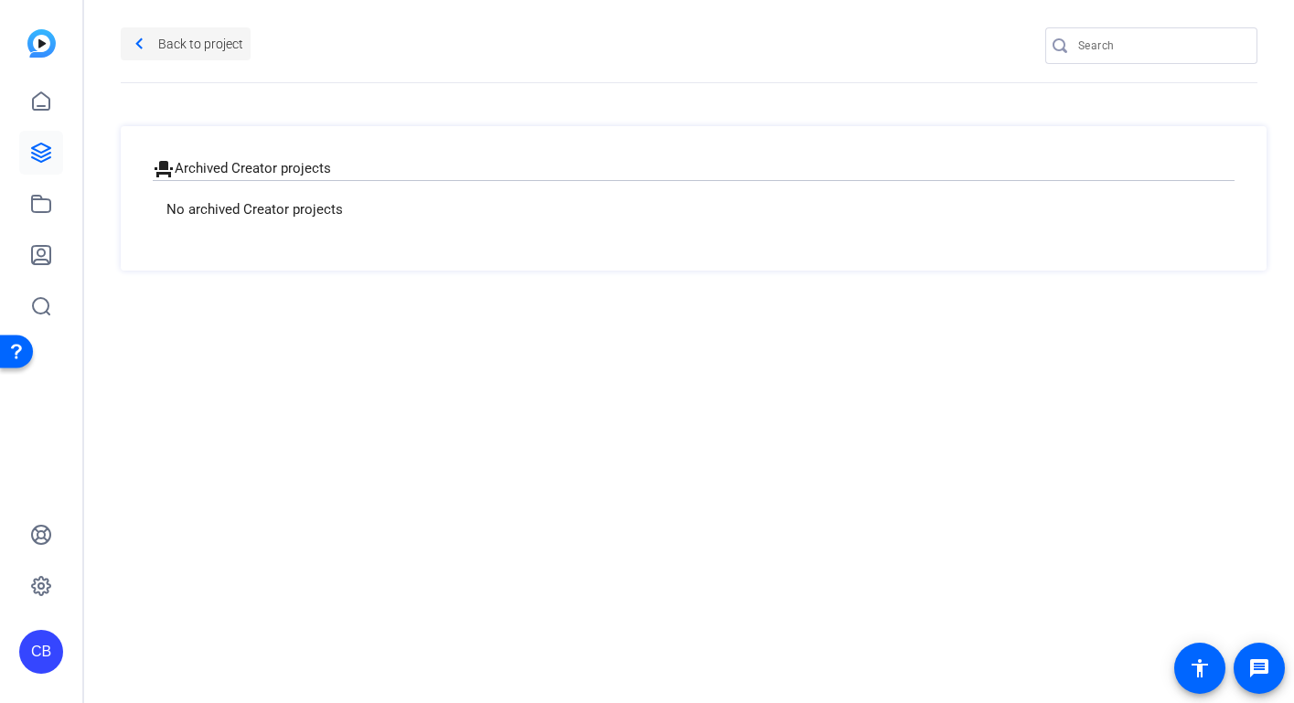
click at [141, 45] on mat-icon "navigate_before" at bounding box center [139, 44] width 23 height 23
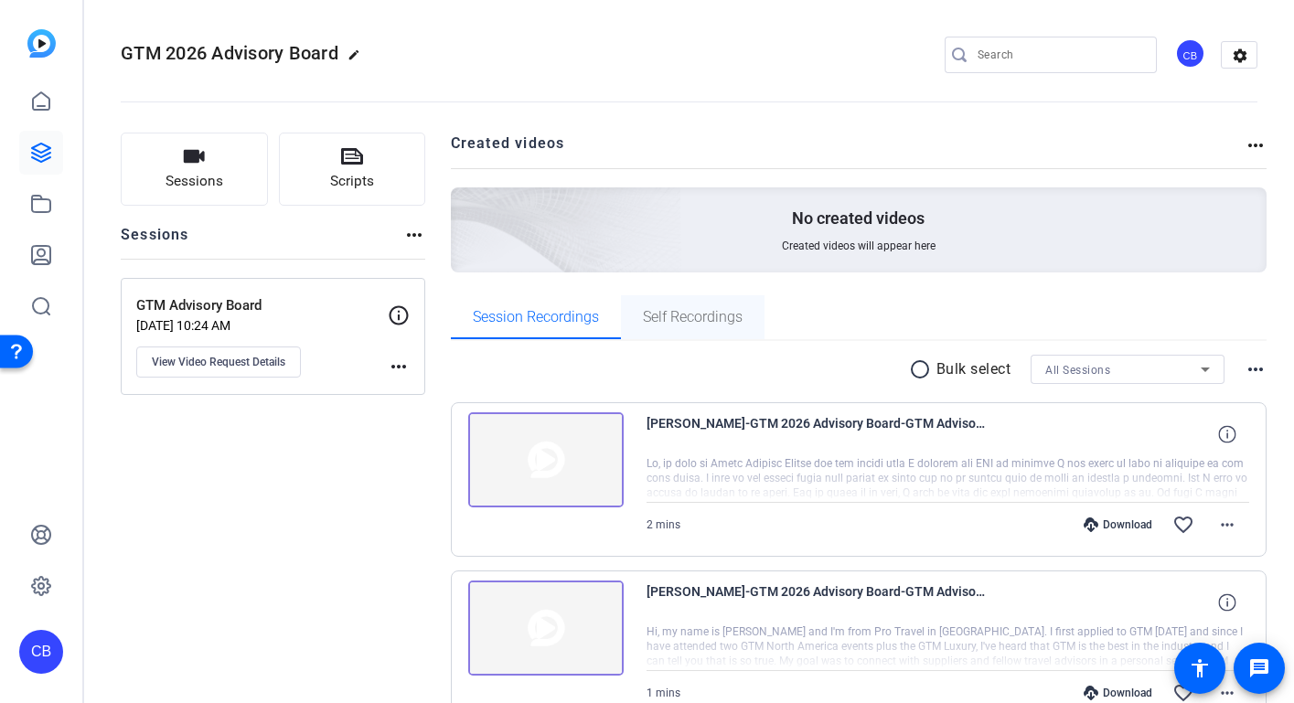
click at [706, 310] on span "Self Recordings" at bounding box center [693, 317] width 100 height 15
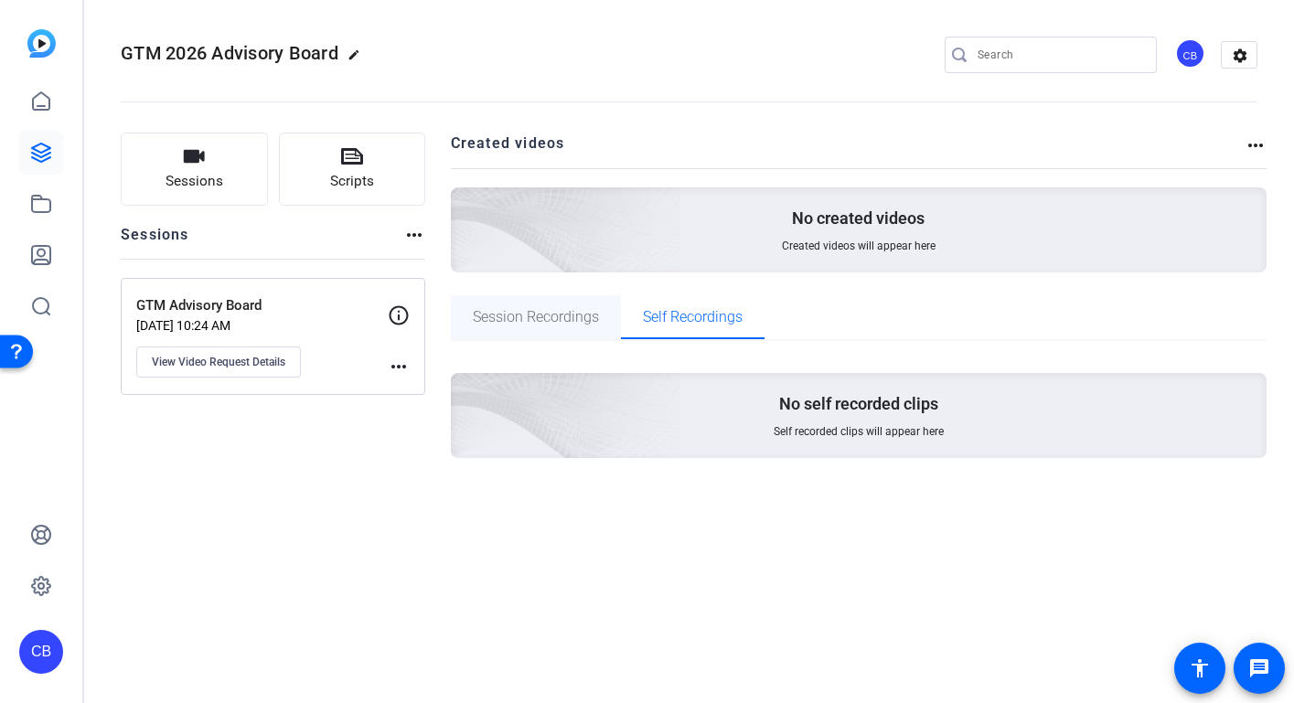
click at [550, 319] on span "Session Recordings" at bounding box center [536, 317] width 126 height 15
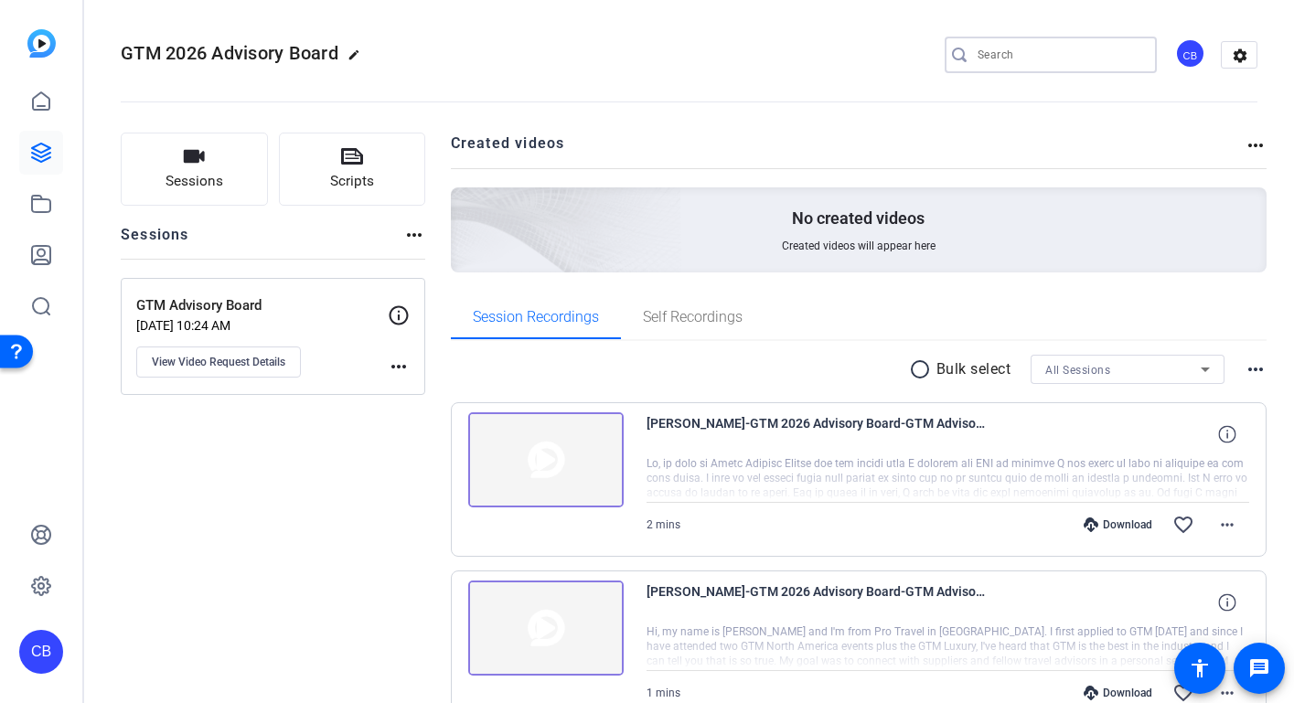
click at [999, 52] on input "Search" at bounding box center [1059, 55] width 165 height 22
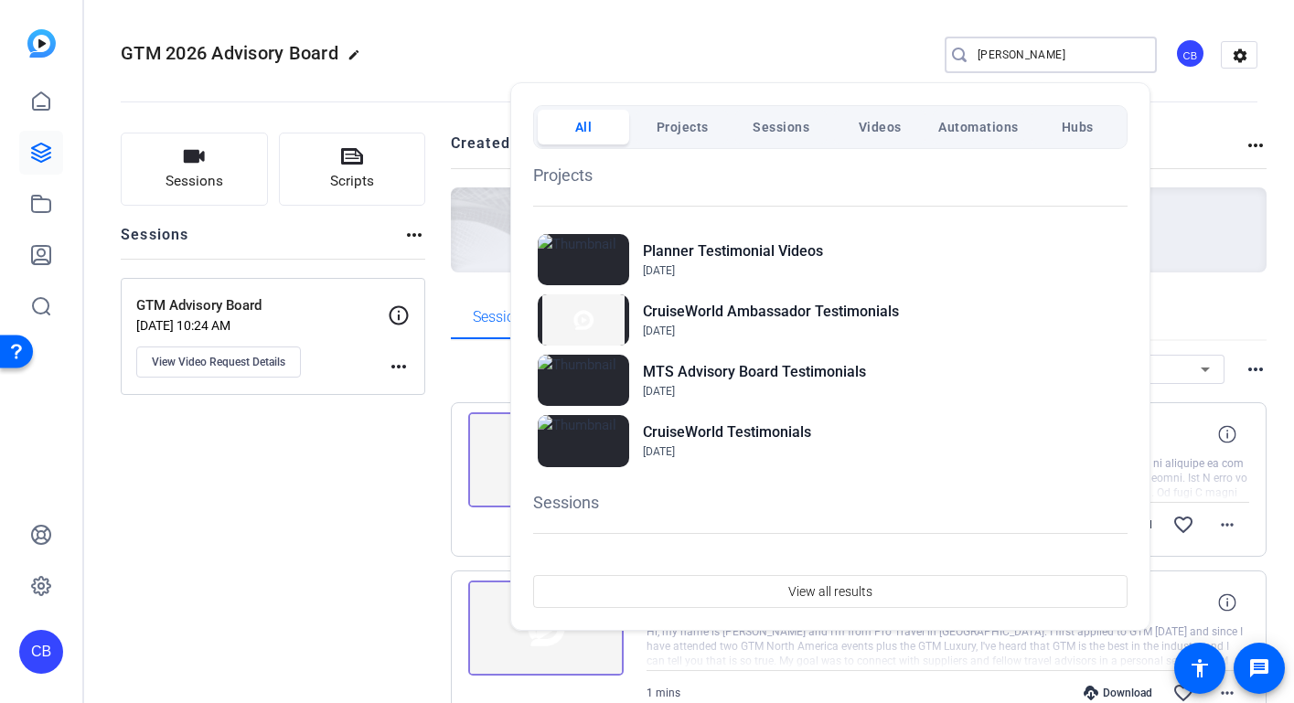
click at [887, 127] on span "Videos" at bounding box center [880, 127] width 43 height 33
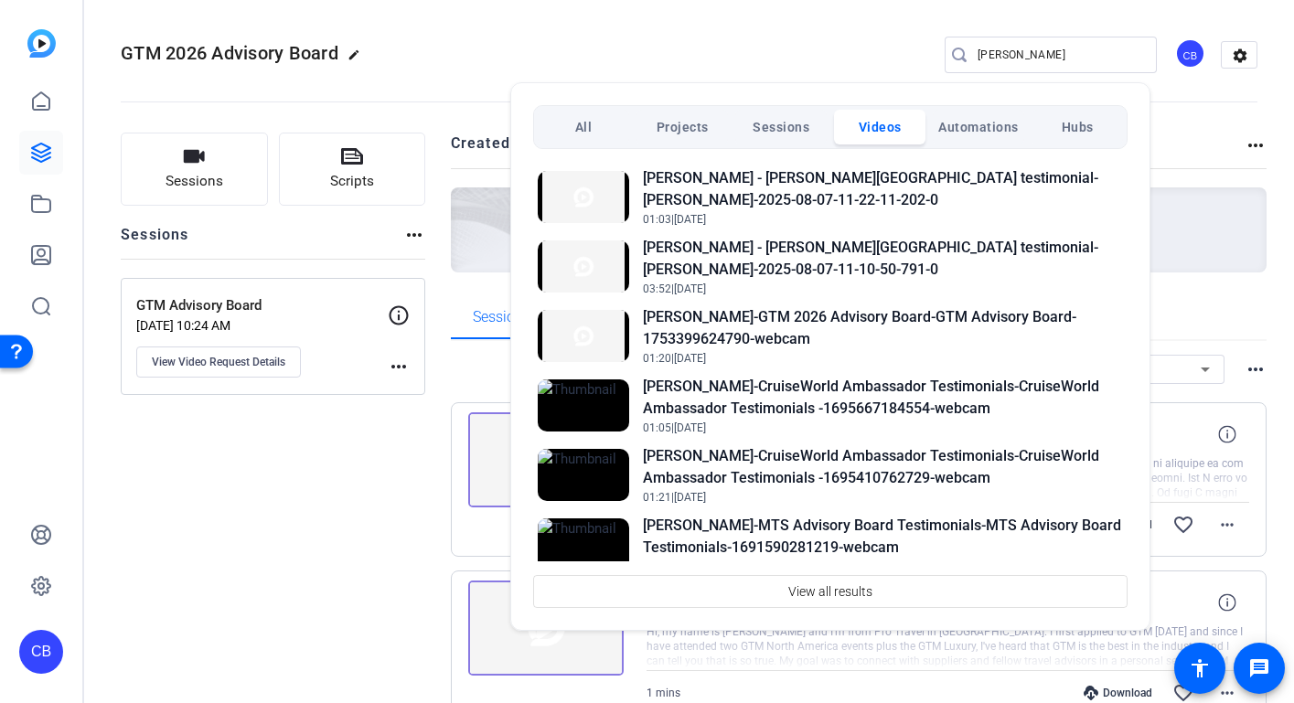
click at [673, 116] on span "Projects" at bounding box center [683, 127] width 52 height 33
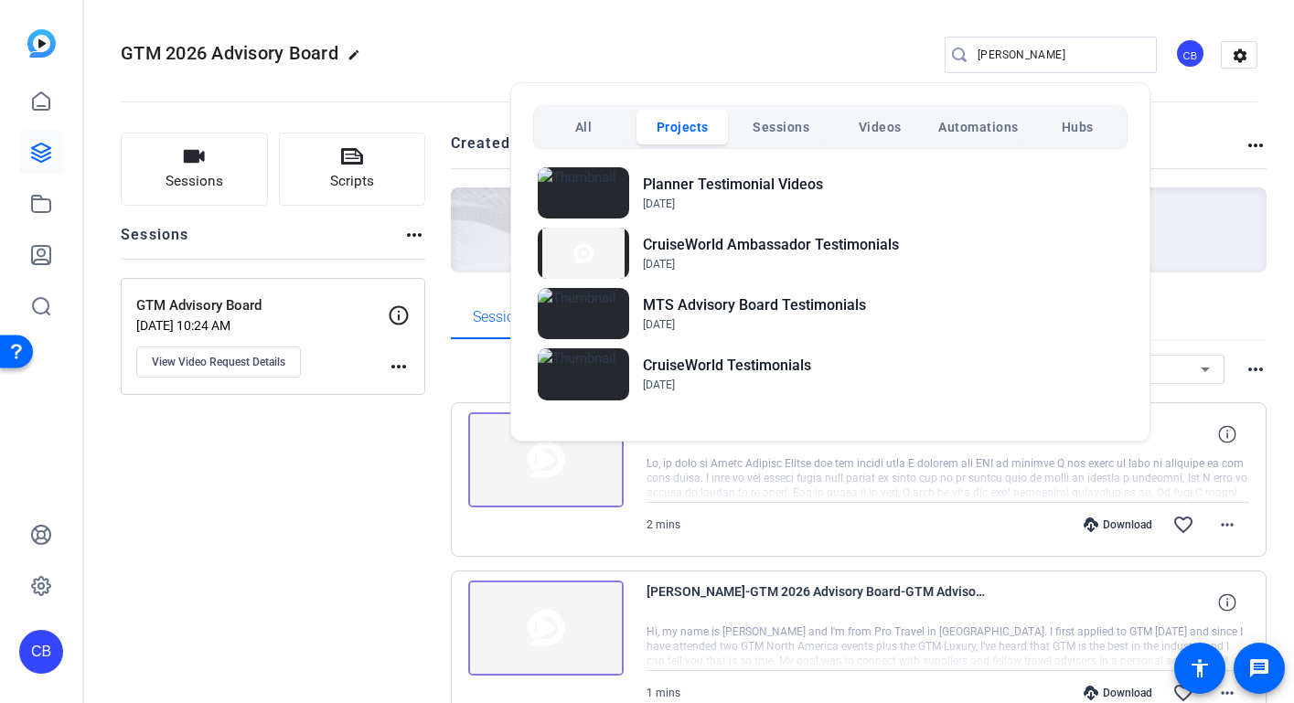
click at [780, 130] on span "Sessions" at bounding box center [781, 127] width 57 height 33
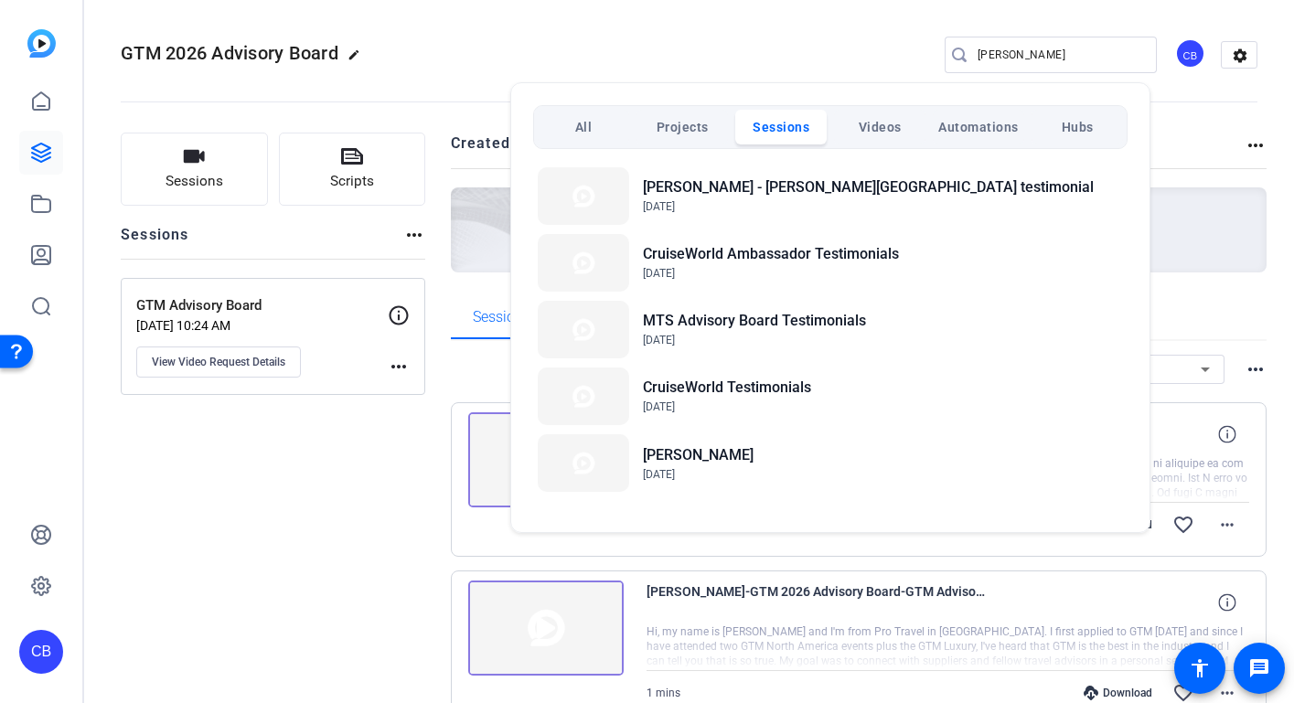
click at [1009, 49] on div at bounding box center [647, 351] width 1294 height 703
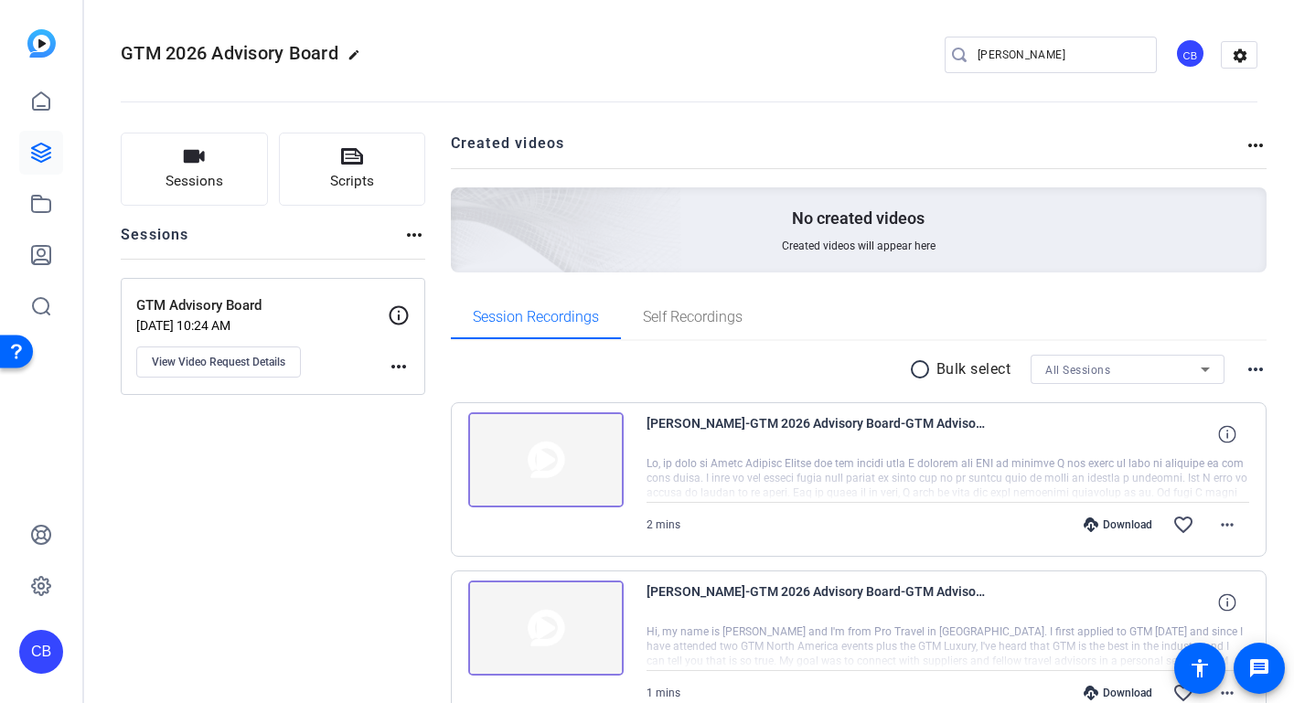
click at [1006, 54] on input "[PERSON_NAME]" at bounding box center [1059, 55] width 165 height 22
type input "[PERSON_NAME]"
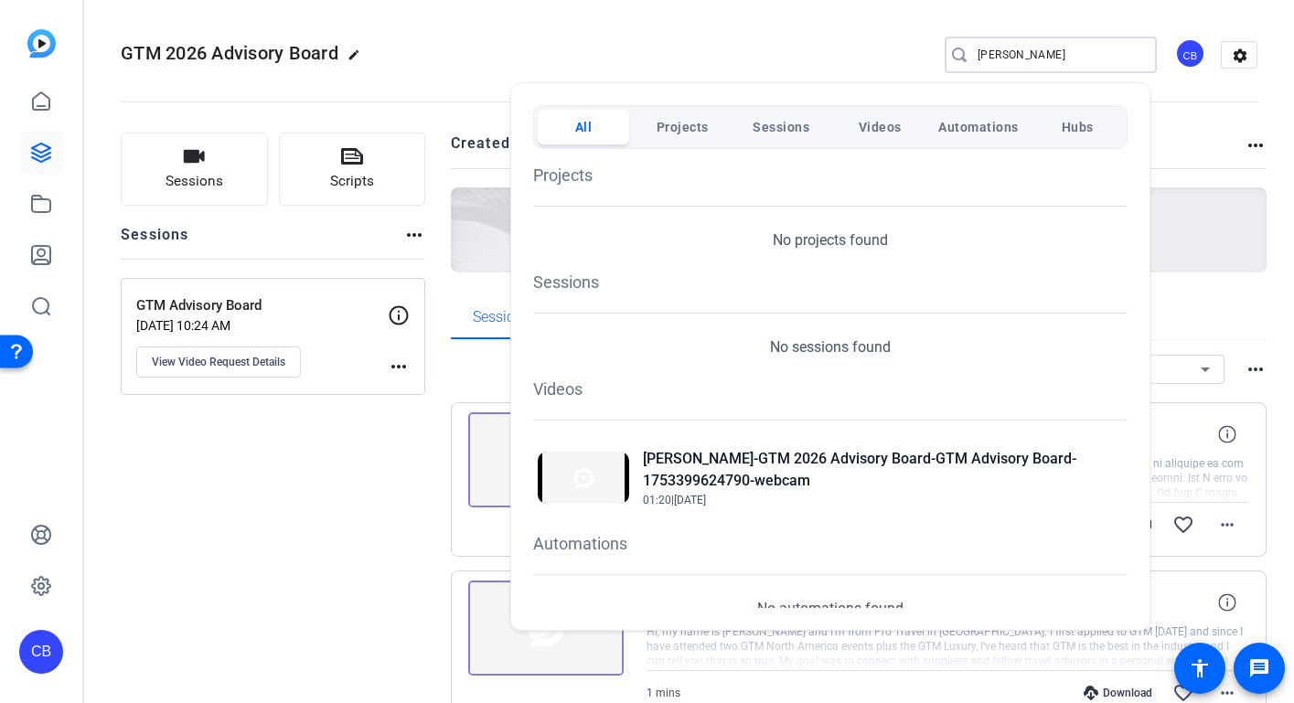
click at [873, 133] on span "Videos" at bounding box center [880, 127] width 43 height 33
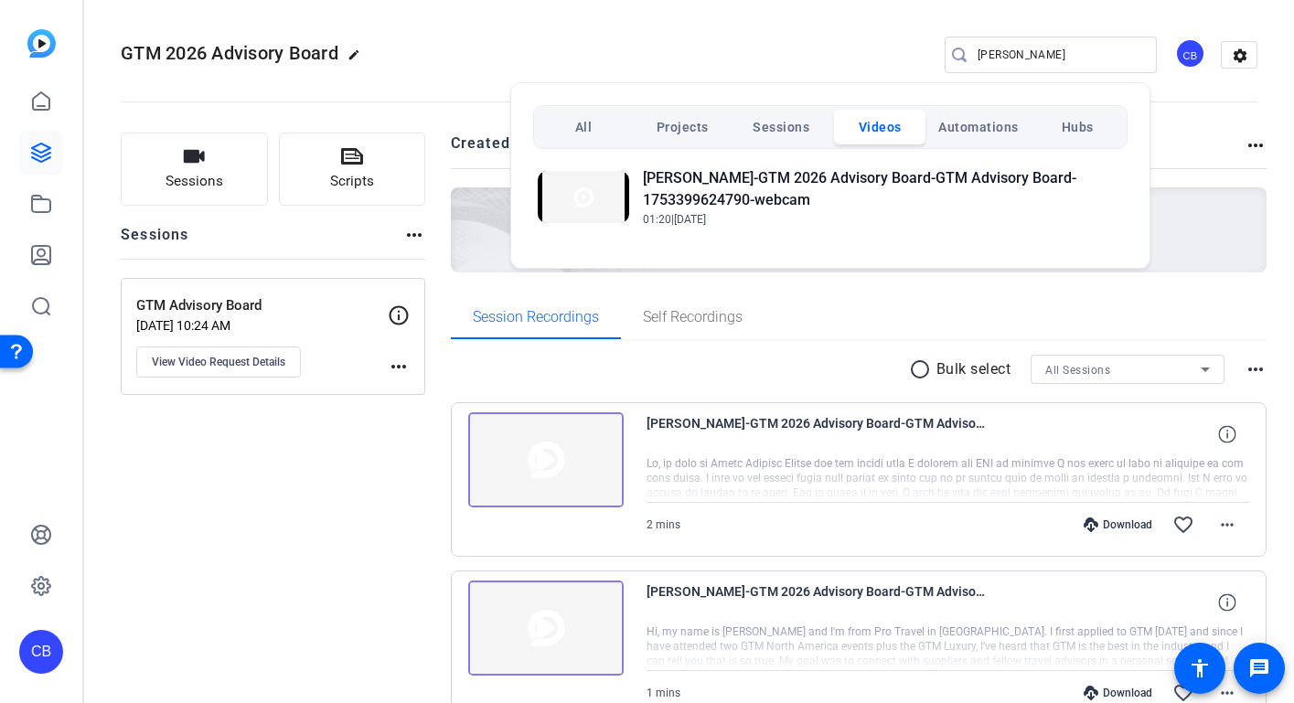
click at [848, 43] on div at bounding box center [647, 351] width 1294 height 703
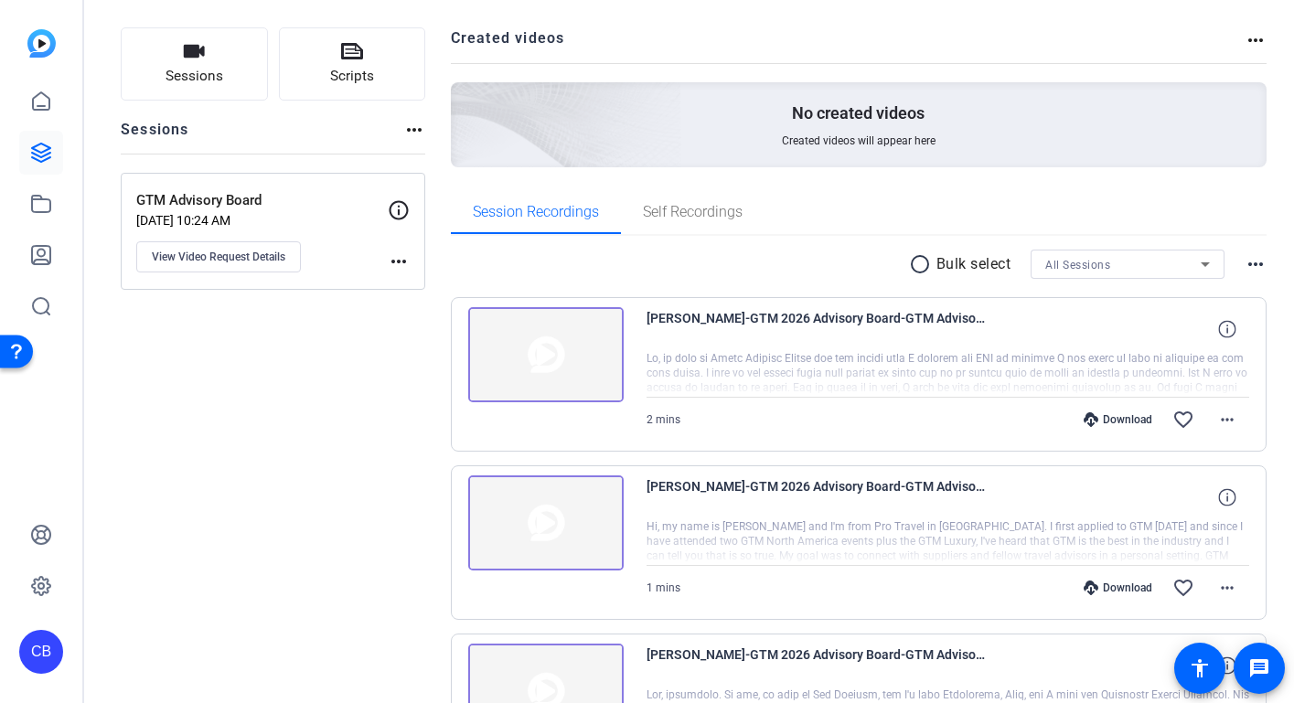
scroll to position [107, 0]
click at [272, 253] on span "View Video Request Details" at bounding box center [219, 255] width 134 height 15
type input "GTM Advisory Board"
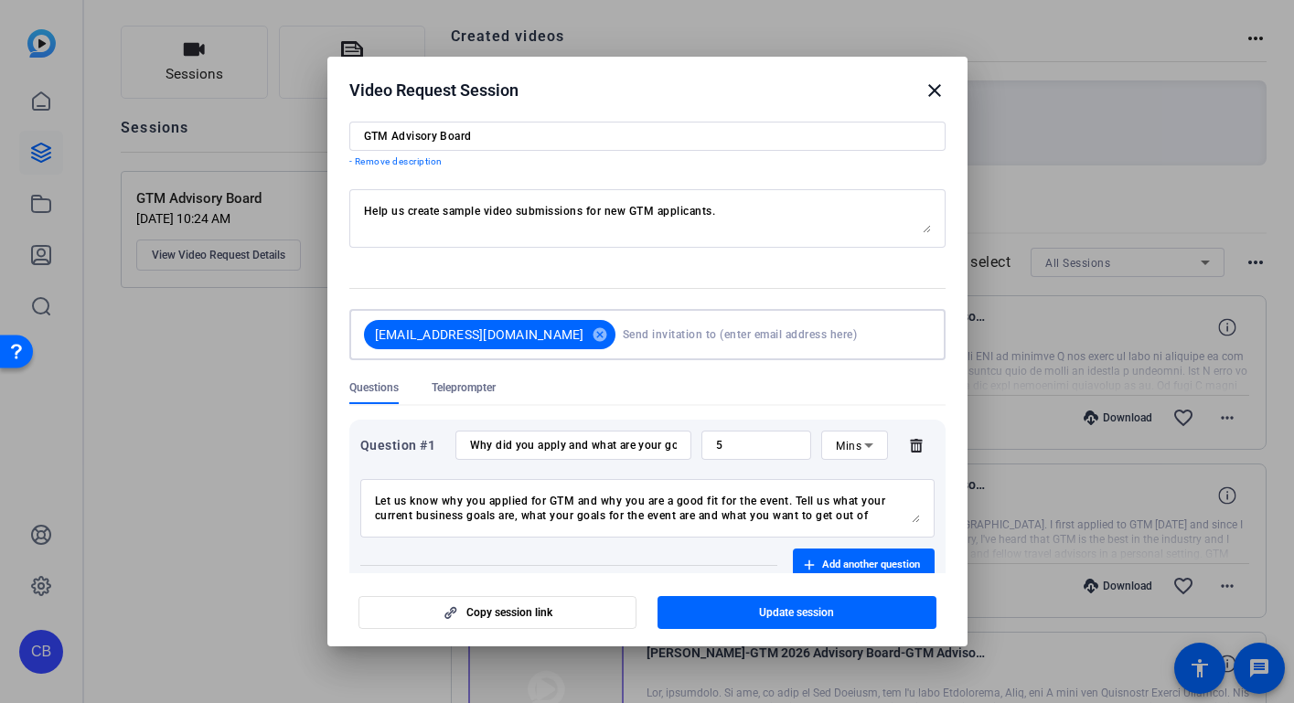
scroll to position [50, 0]
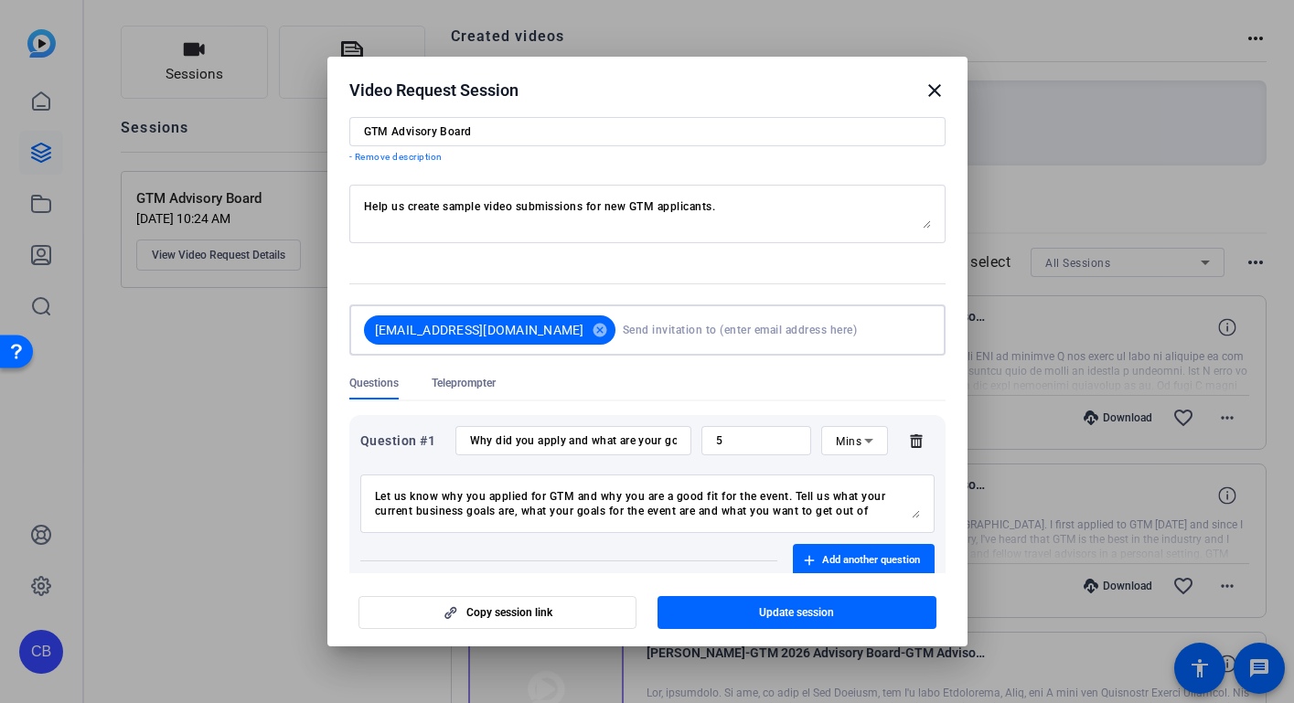
click at [913, 330] on input at bounding box center [773, 330] width 301 height 37
click at [812, 270] on form "Session name Advanced settings GTM Advisory Board - Remove description Help us …" at bounding box center [647, 362] width 596 height 557
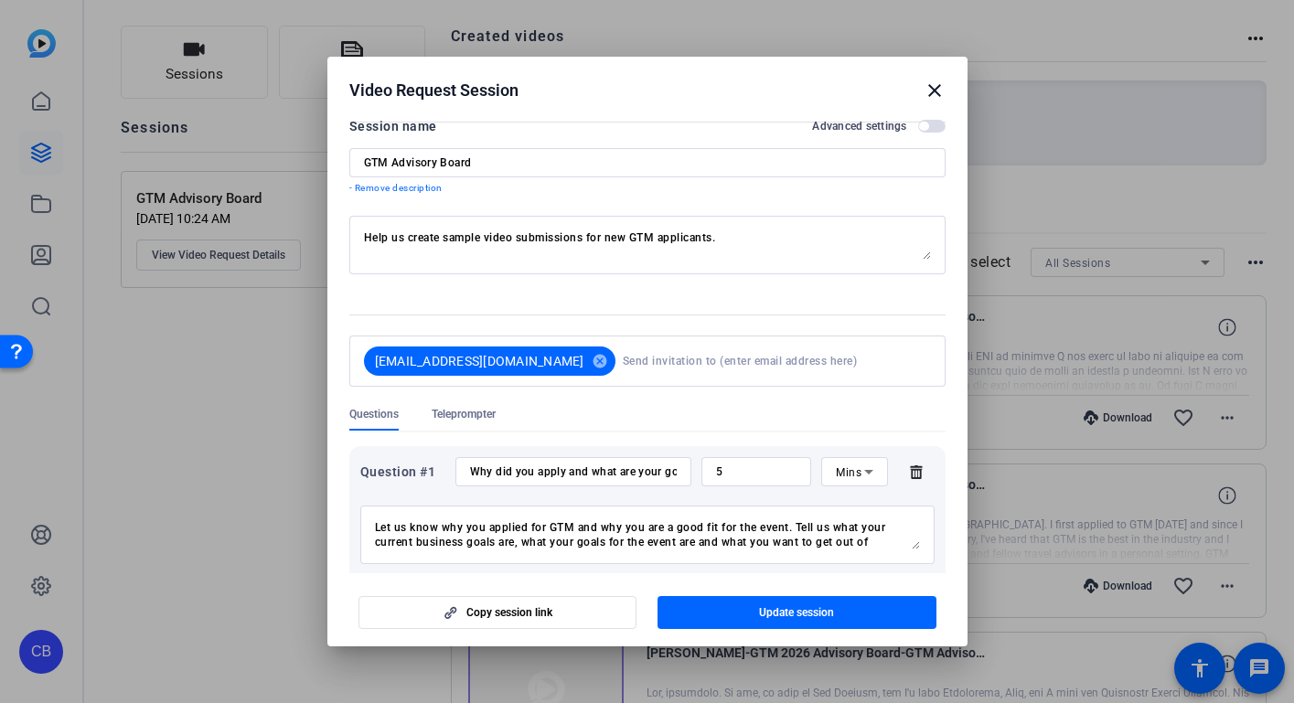
scroll to position [0, 0]
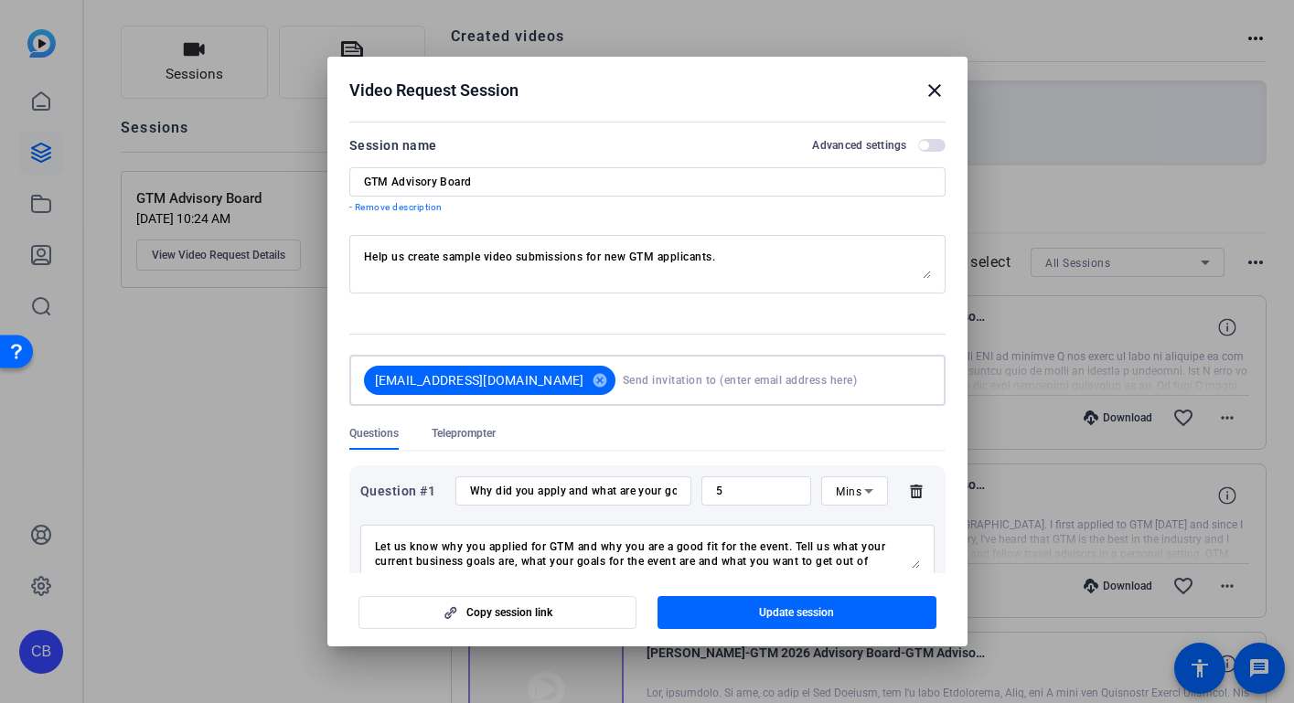
click at [639, 388] on input at bounding box center [773, 380] width 301 height 37
type input "[EMAIL_ADDRESS][DOMAIN_NAME]"
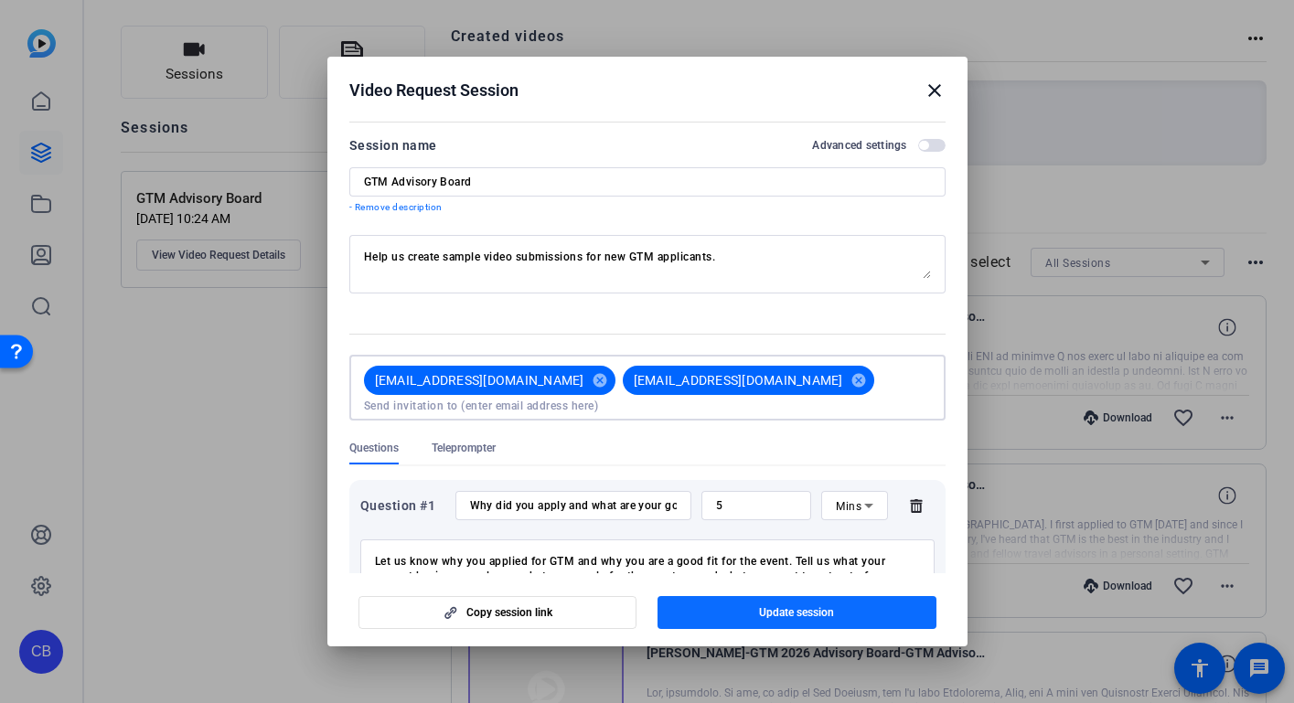
click at [790, 614] on span "Update session" at bounding box center [796, 612] width 75 height 15
click at [537, 614] on span "Copy session link" at bounding box center [509, 612] width 86 height 15
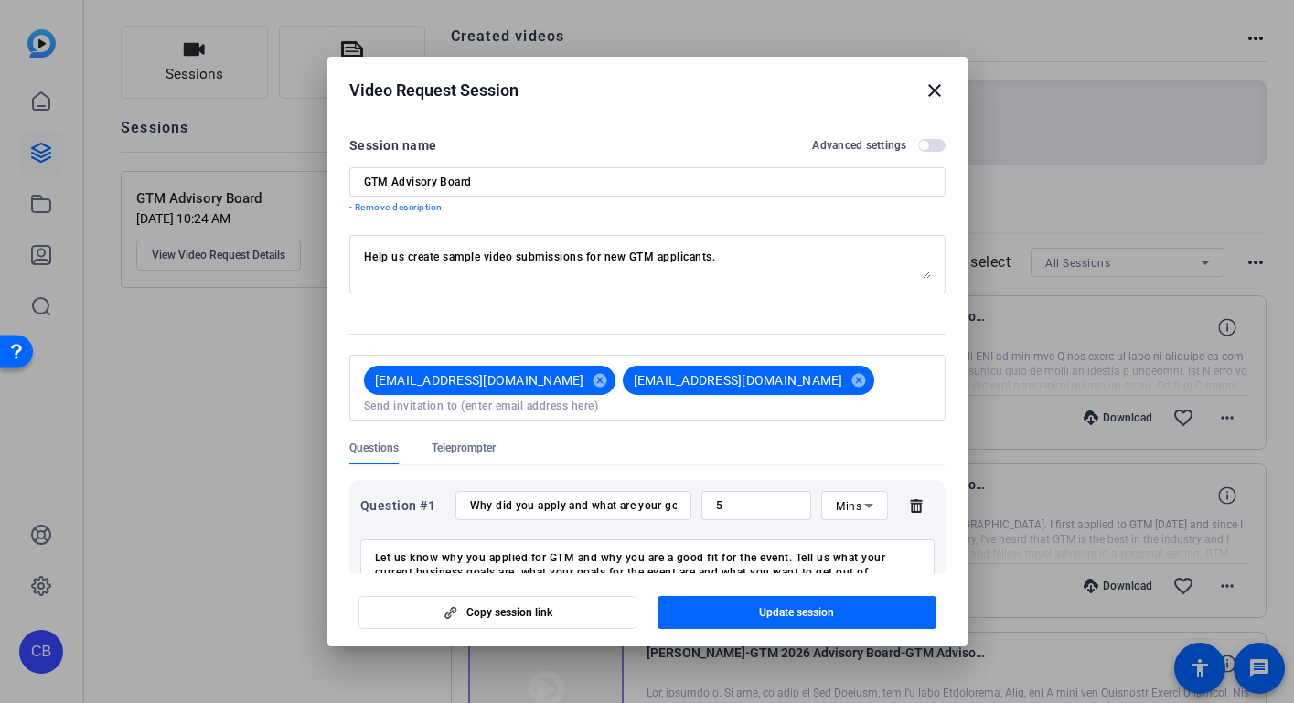
click at [934, 92] on mat-icon "close" at bounding box center [935, 91] width 22 height 22
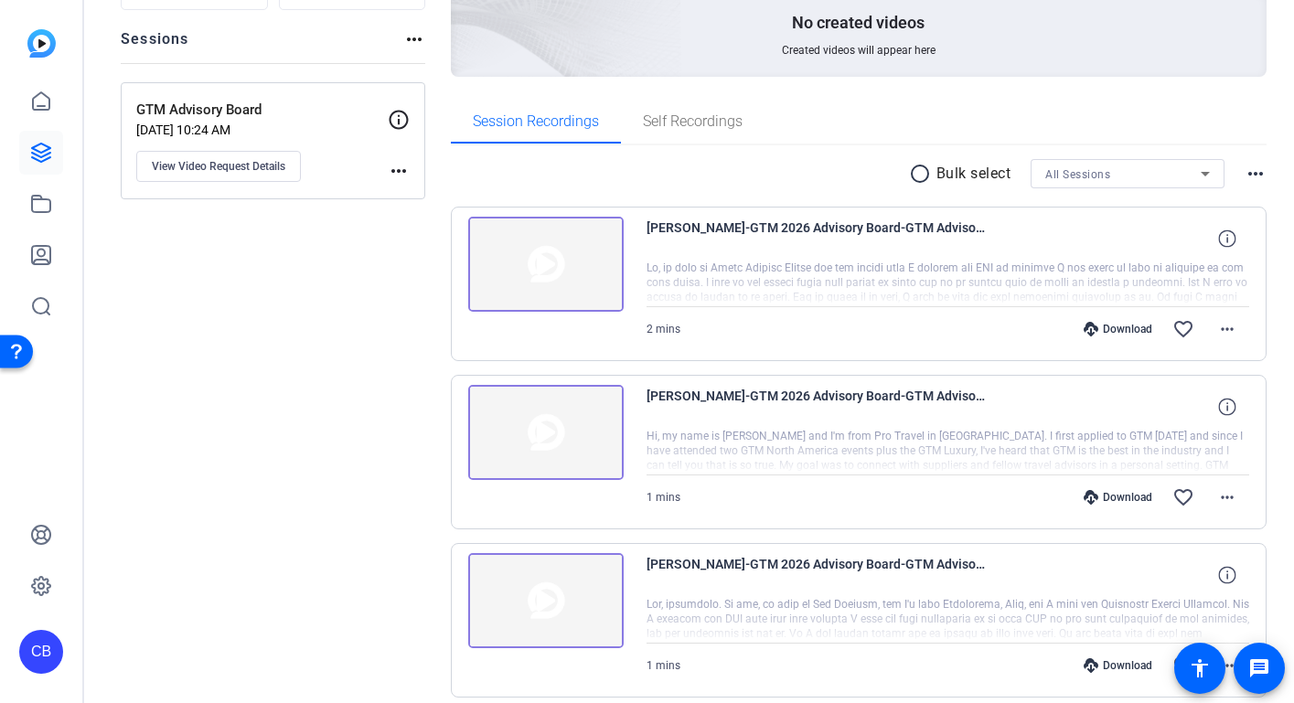
scroll to position [205, 0]
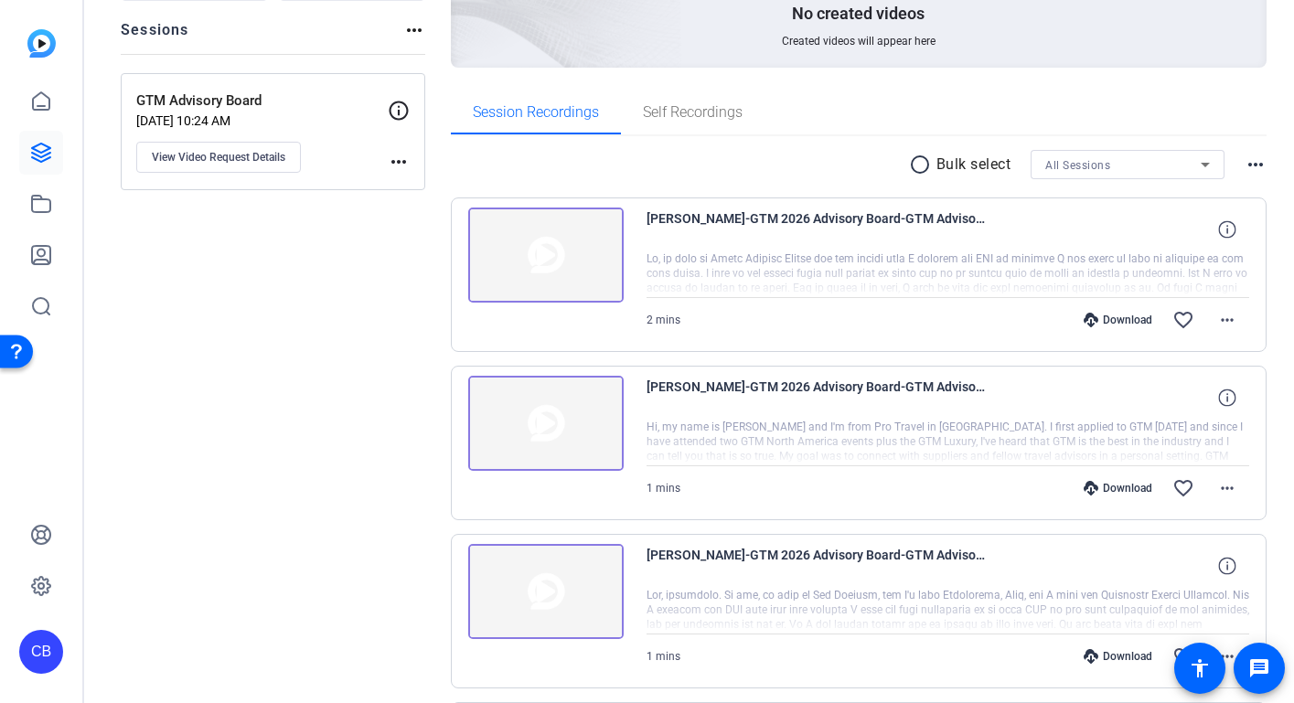
click at [548, 266] on img at bounding box center [545, 255] width 155 height 95
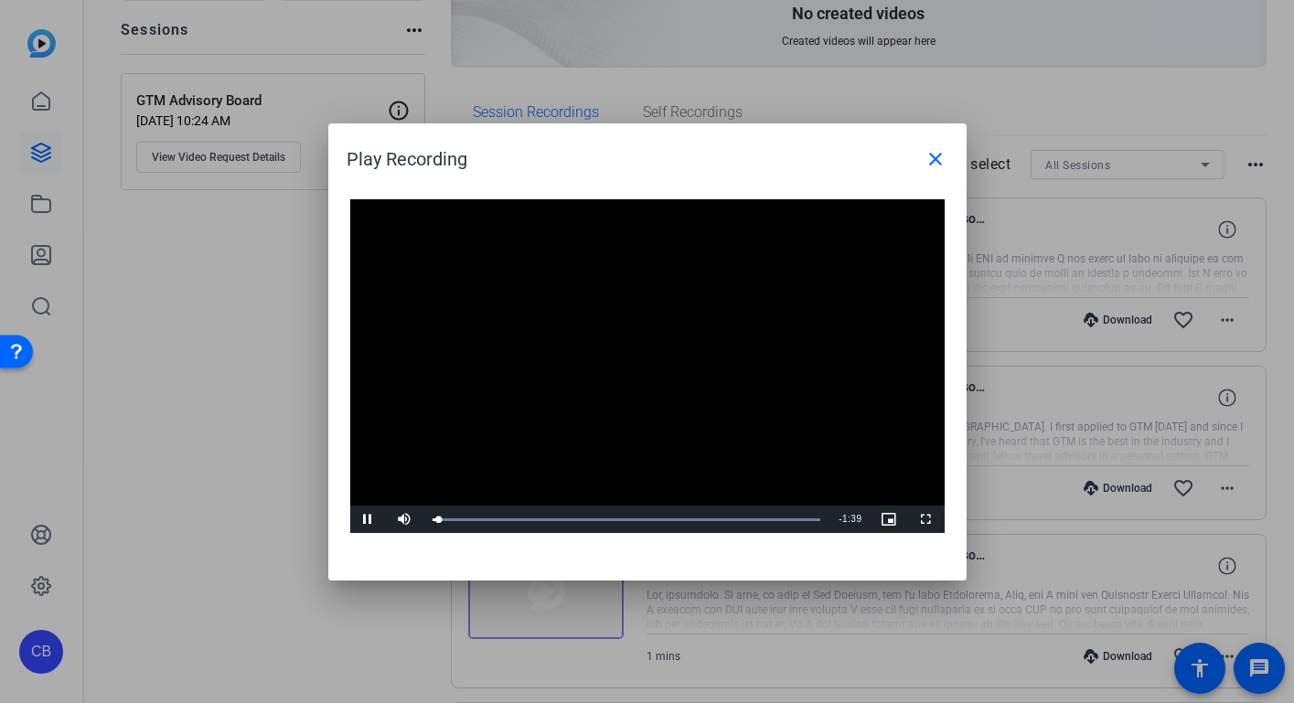
click at [367, 519] on span "Video Player" at bounding box center [368, 519] width 37 height 0
click at [934, 155] on mat-icon "close" at bounding box center [935, 159] width 22 height 22
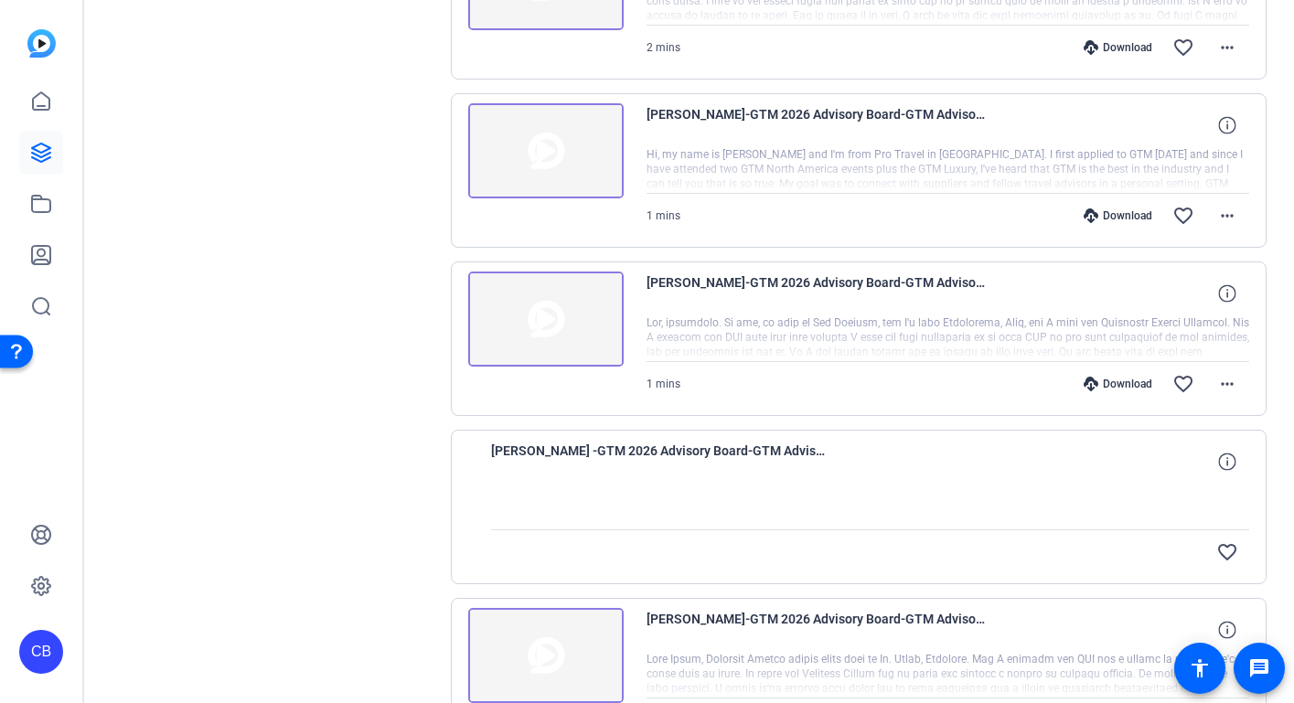
scroll to position [489, 0]
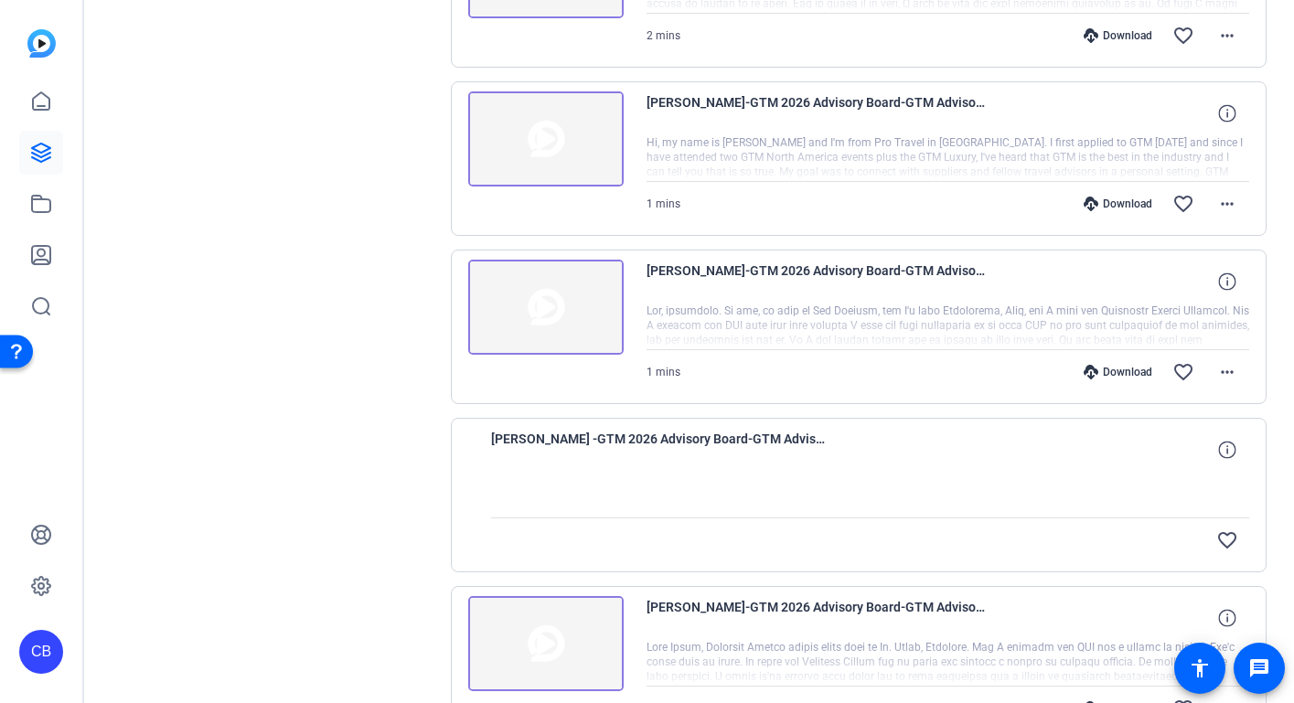
click at [557, 317] on img at bounding box center [545, 307] width 155 height 95
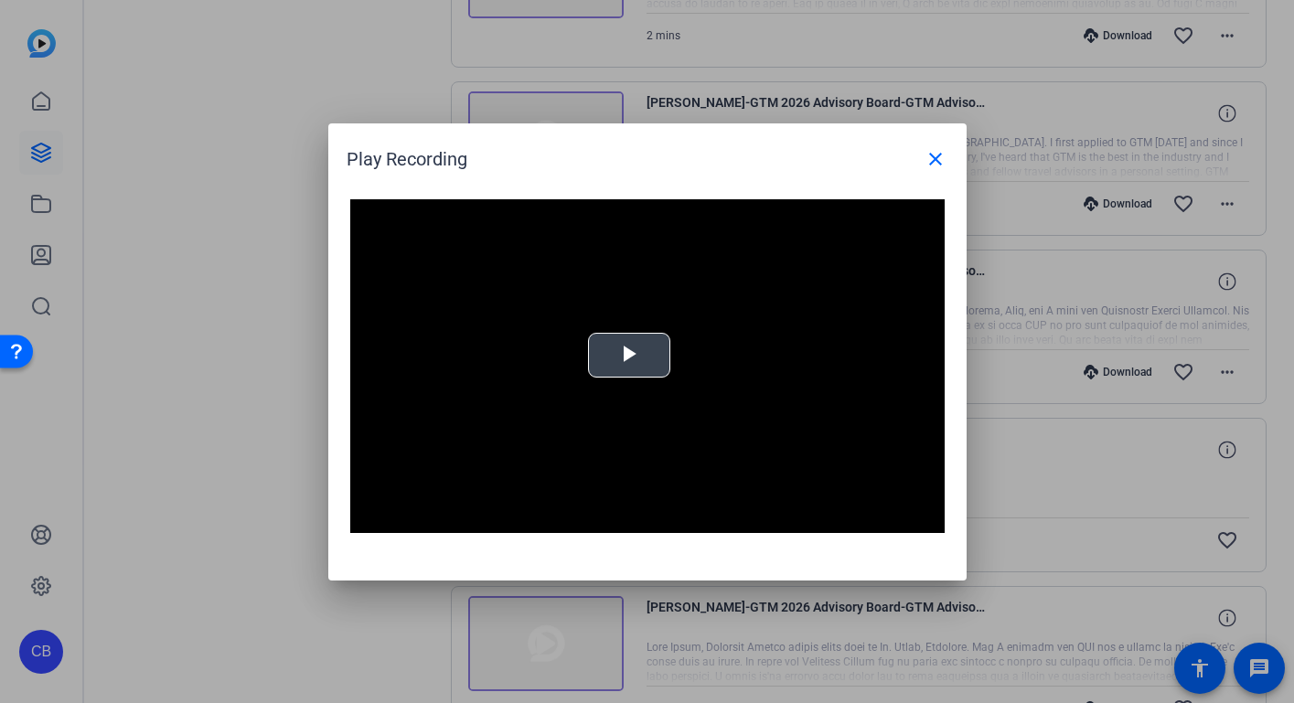
click at [629, 355] on span "Video Player" at bounding box center [629, 355] width 0 height 0
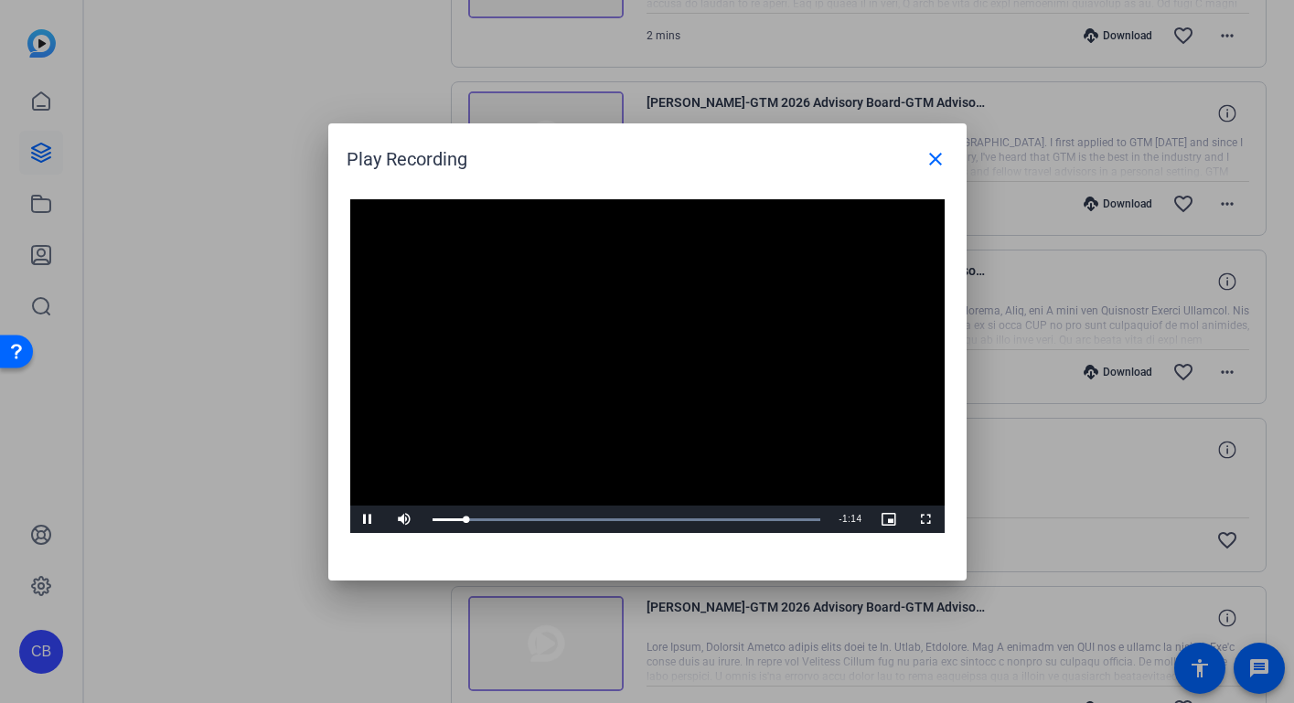
click at [367, 519] on span "Video Player" at bounding box center [368, 519] width 37 height 0
click at [935, 161] on mat-icon "close" at bounding box center [935, 159] width 22 height 22
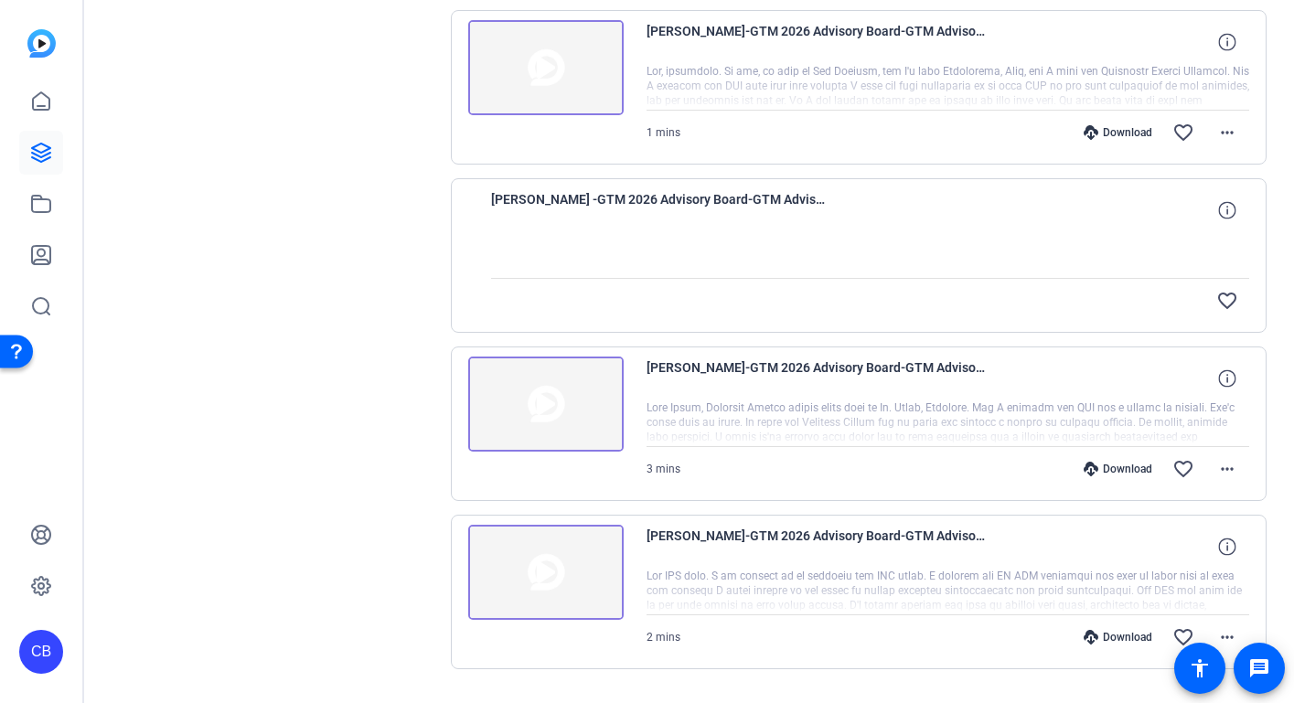
scroll to position [726, 0]
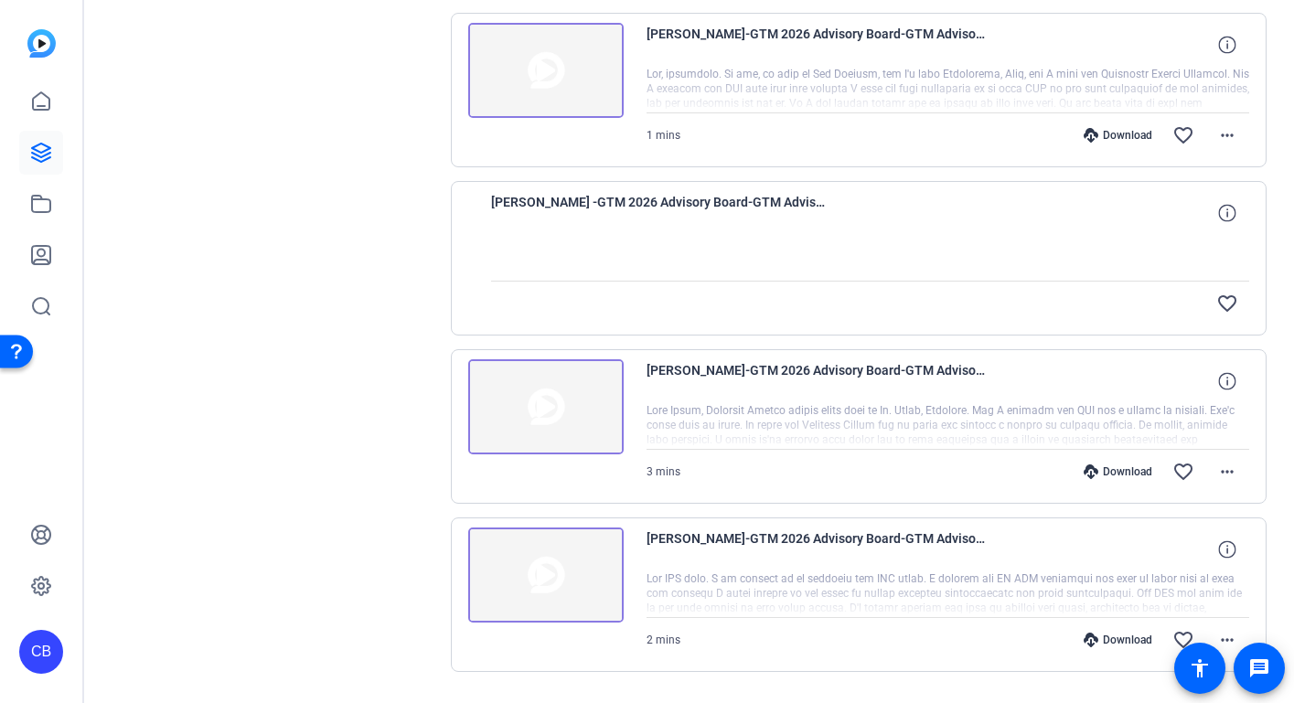
click at [587, 414] on img at bounding box center [545, 406] width 155 height 95
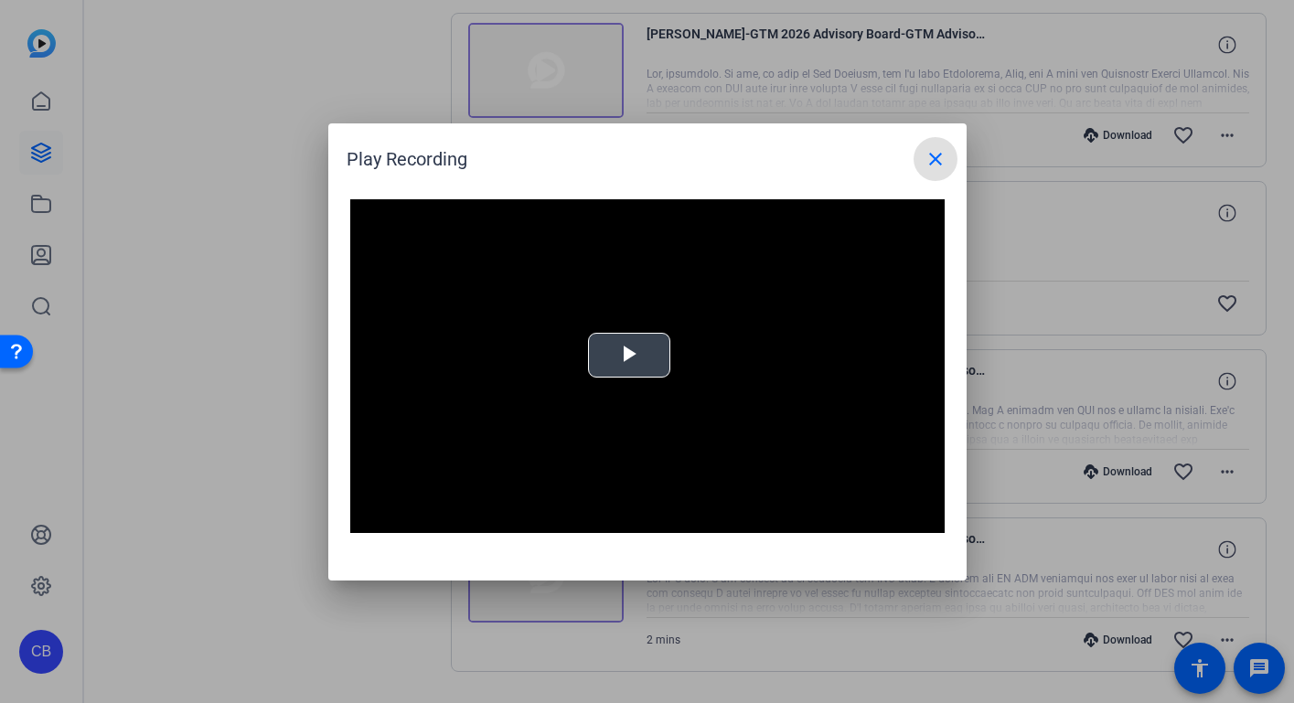
click at [627, 343] on div "Video Player is loading. Play Video Play Mute Current Time 0:00 / Duration -:- …" at bounding box center [647, 366] width 594 height 335
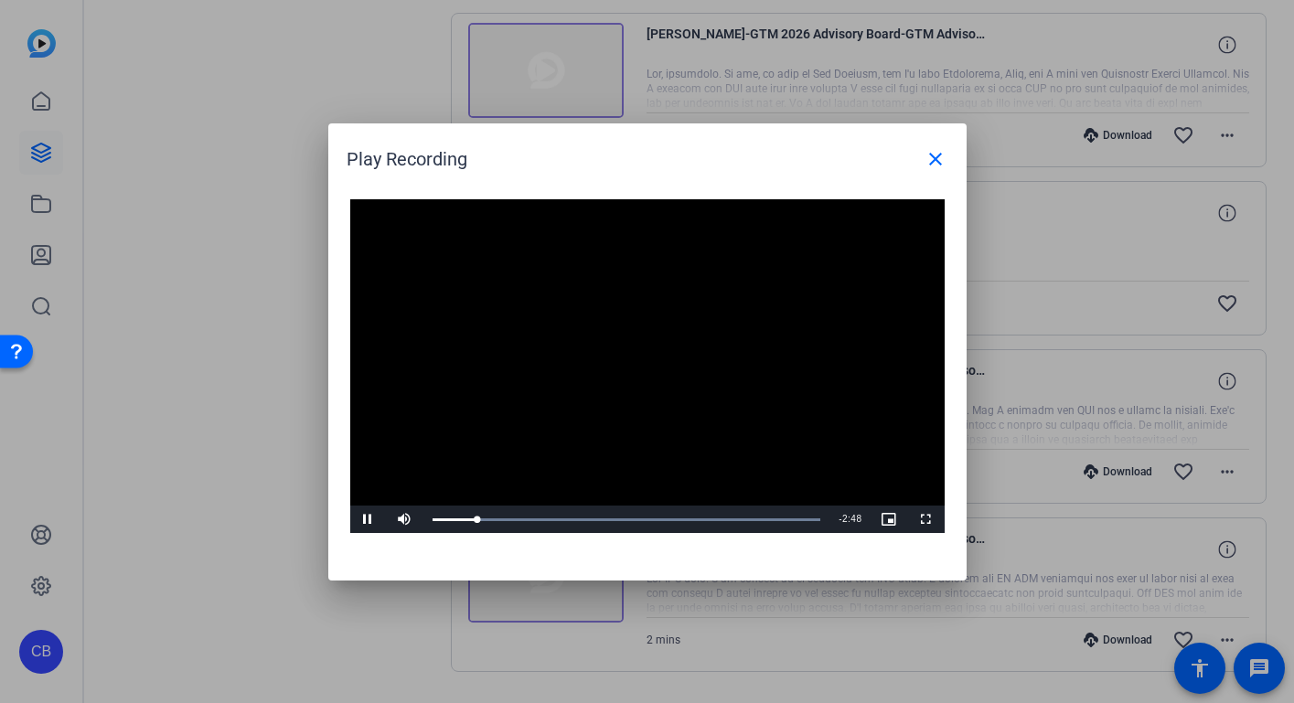
click at [368, 519] on span "Video Player" at bounding box center [368, 519] width 37 height 0
click at [939, 152] on mat-icon "close" at bounding box center [935, 159] width 22 height 22
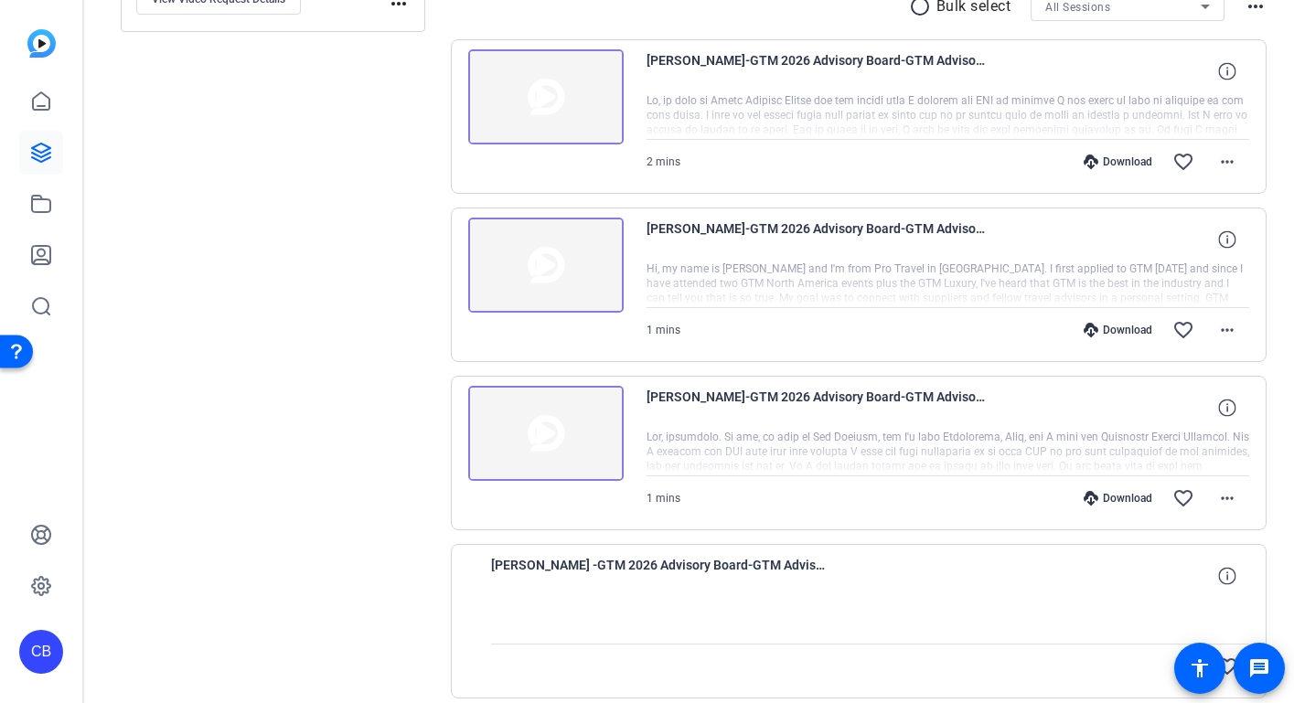
scroll to position [361, 0]
click at [542, 267] on img at bounding box center [545, 266] width 155 height 95
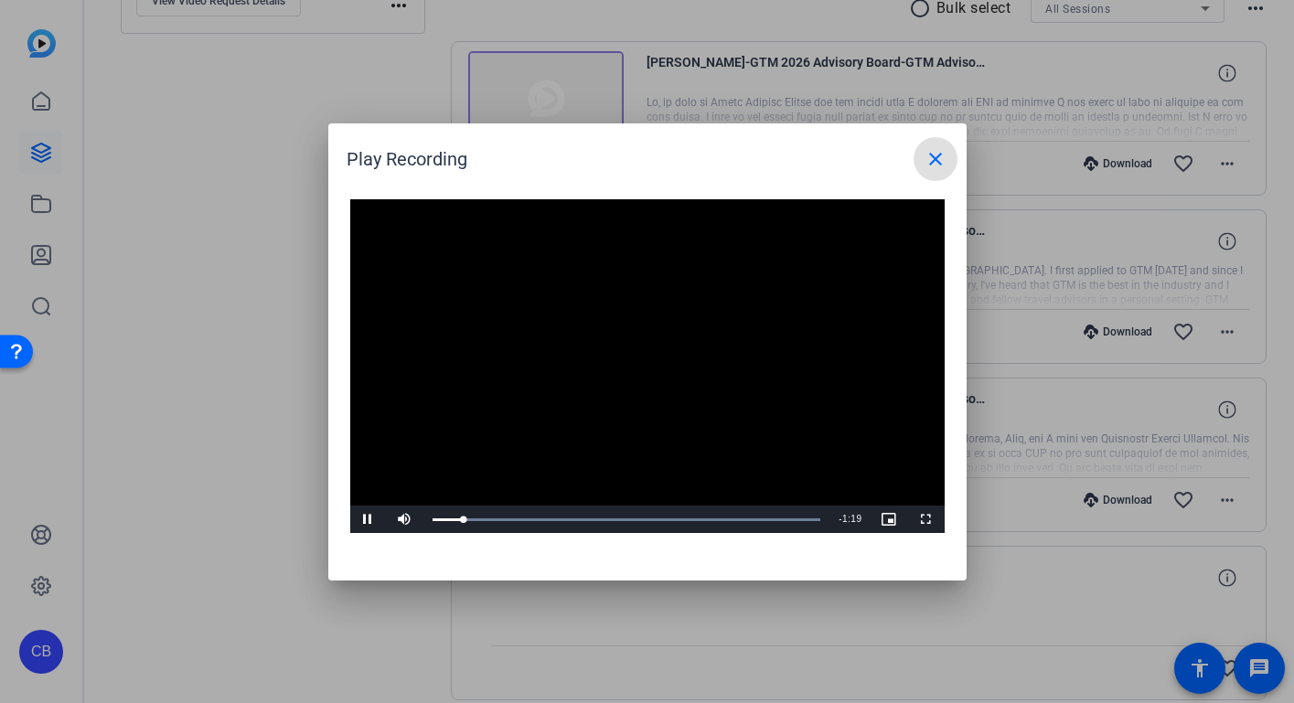
click at [369, 519] on span "Video Player" at bounding box center [368, 519] width 37 height 0
click at [942, 155] on mat-icon "close" at bounding box center [935, 159] width 22 height 22
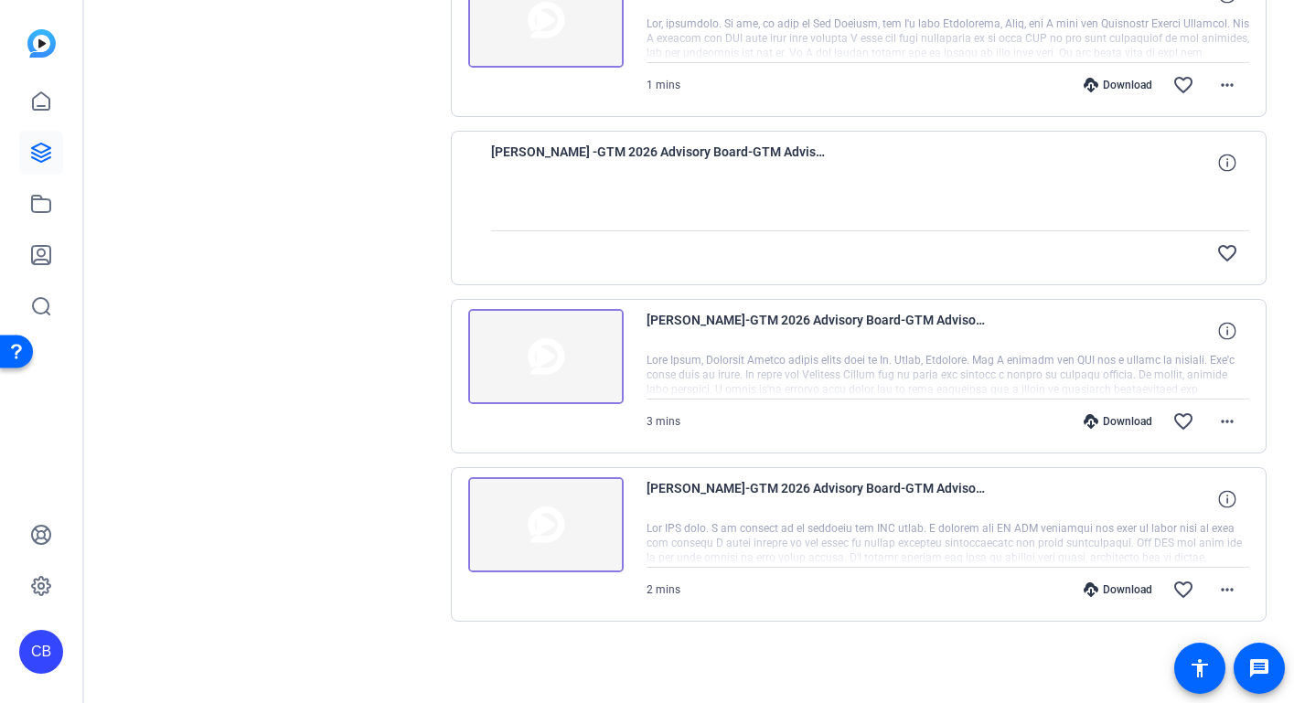
scroll to position [776, 0]
click at [548, 513] on img at bounding box center [545, 524] width 155 height 95
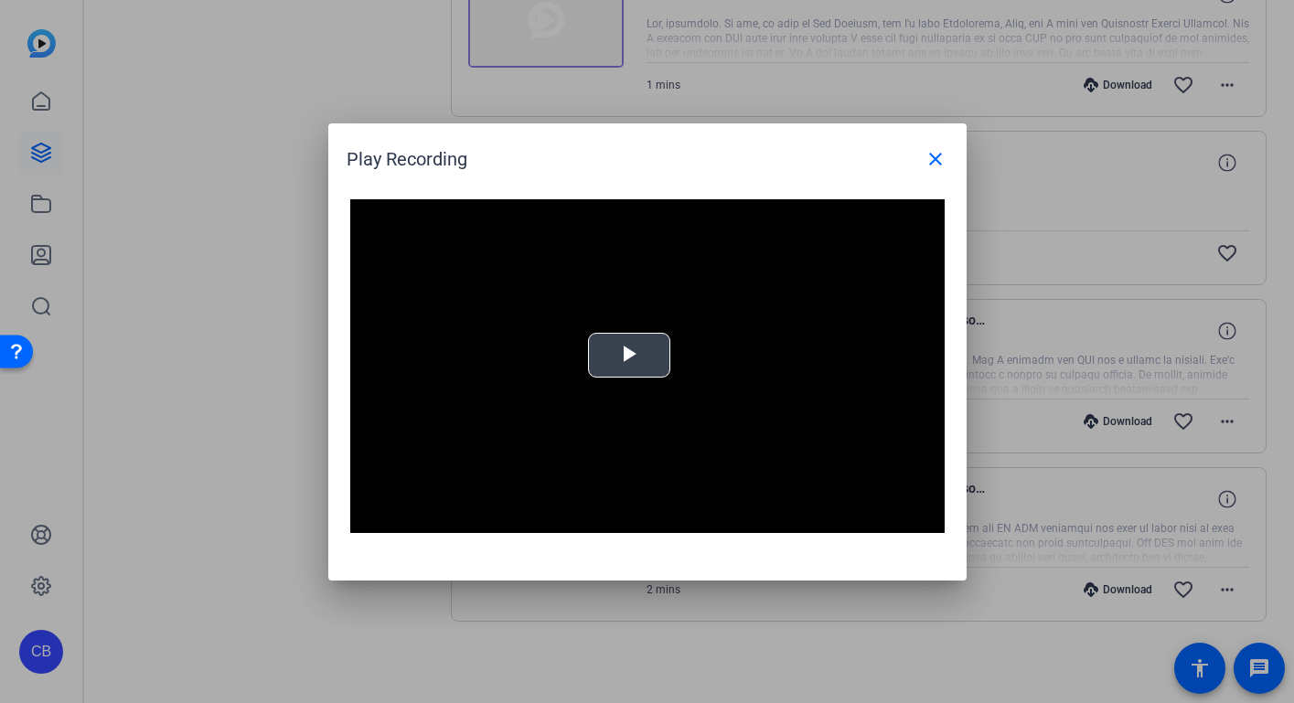
click at [629, 355] on span "Video Player" at bounding box center [629, 355] width 0 height 0
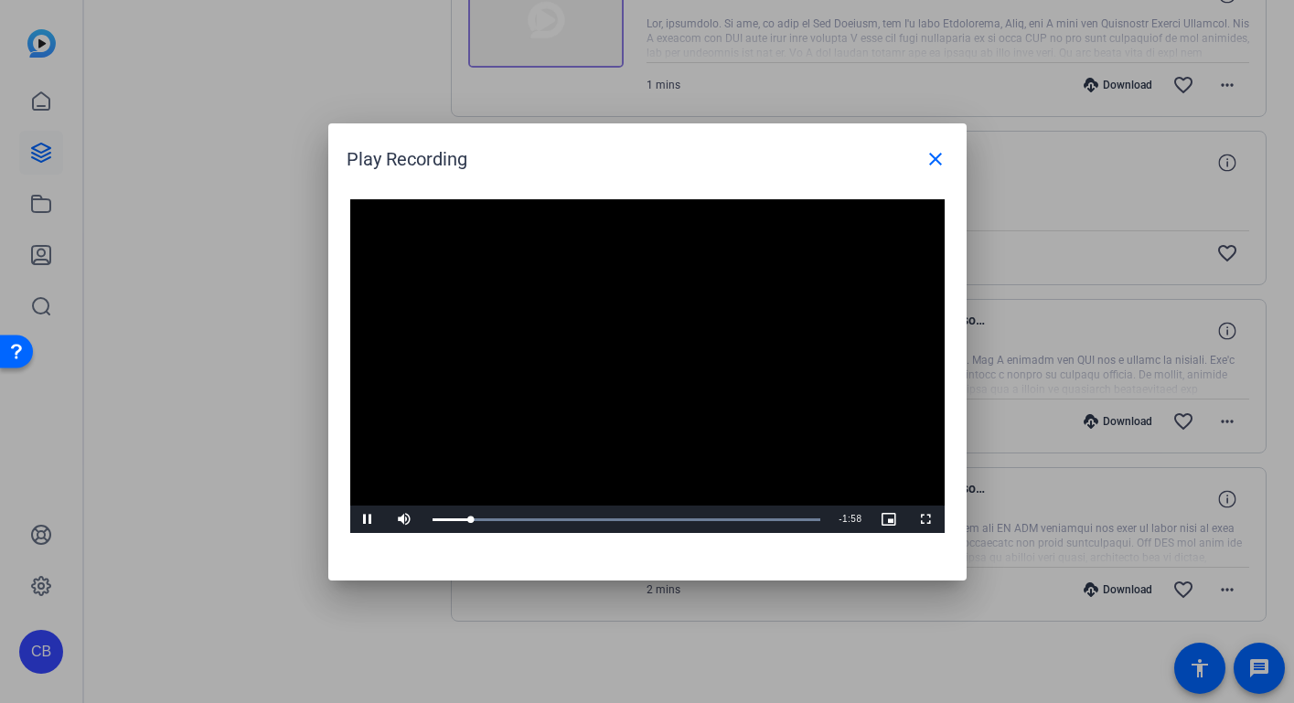
click at [370, 519] on span "Video Player" at bounding box center [368, 519] width 37 height 0
click at [950, 158] on span at bounding box center [935, 159] width 44 height 44
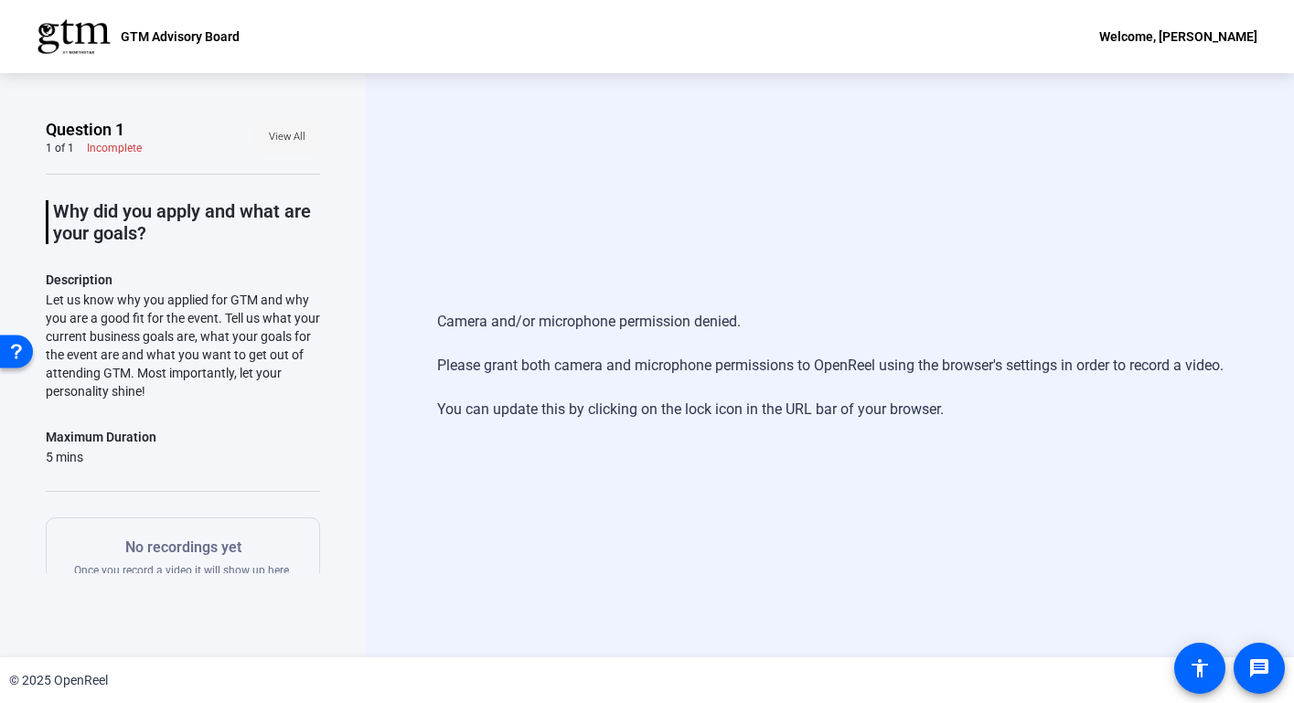
click at [272, 132] on span "View All" at bounding box center [287, 136] width 37 height 27
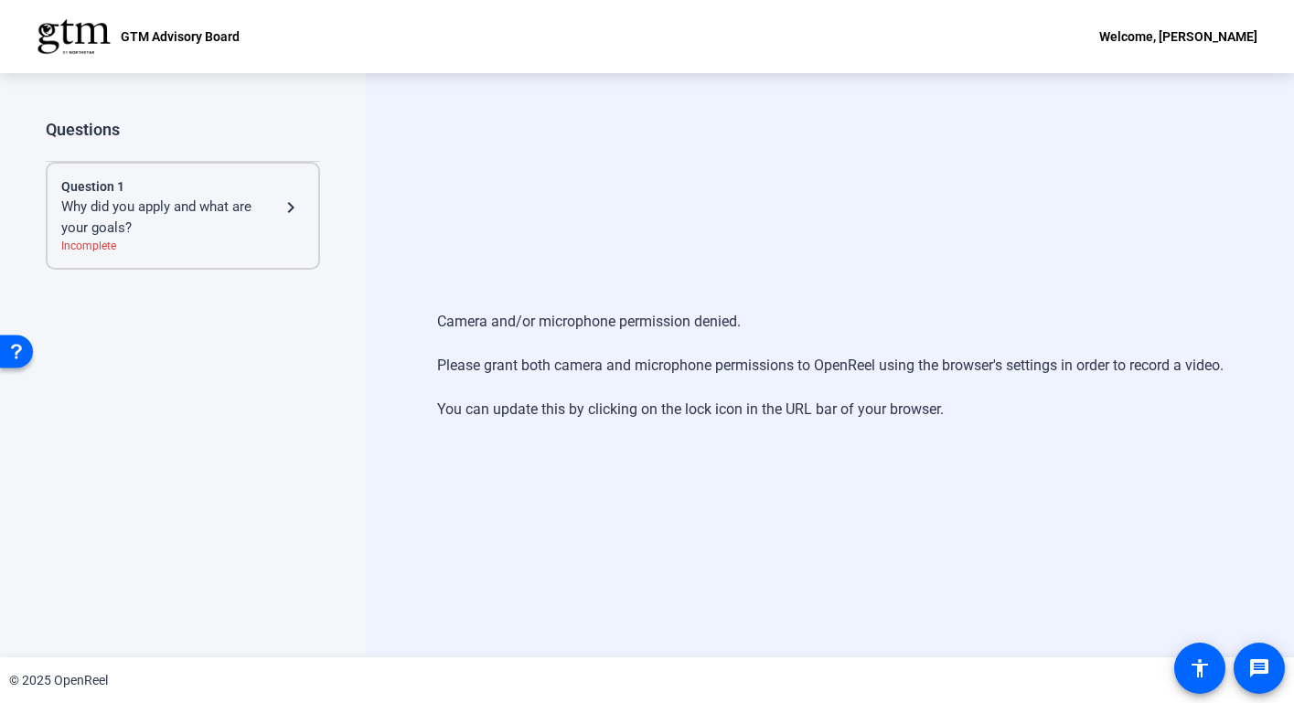
click at [289, 196] on div "Question 1" at bounding box center [182, 186] width 243 height 19
